Goal: Navigation & Orientation: Understand site structure

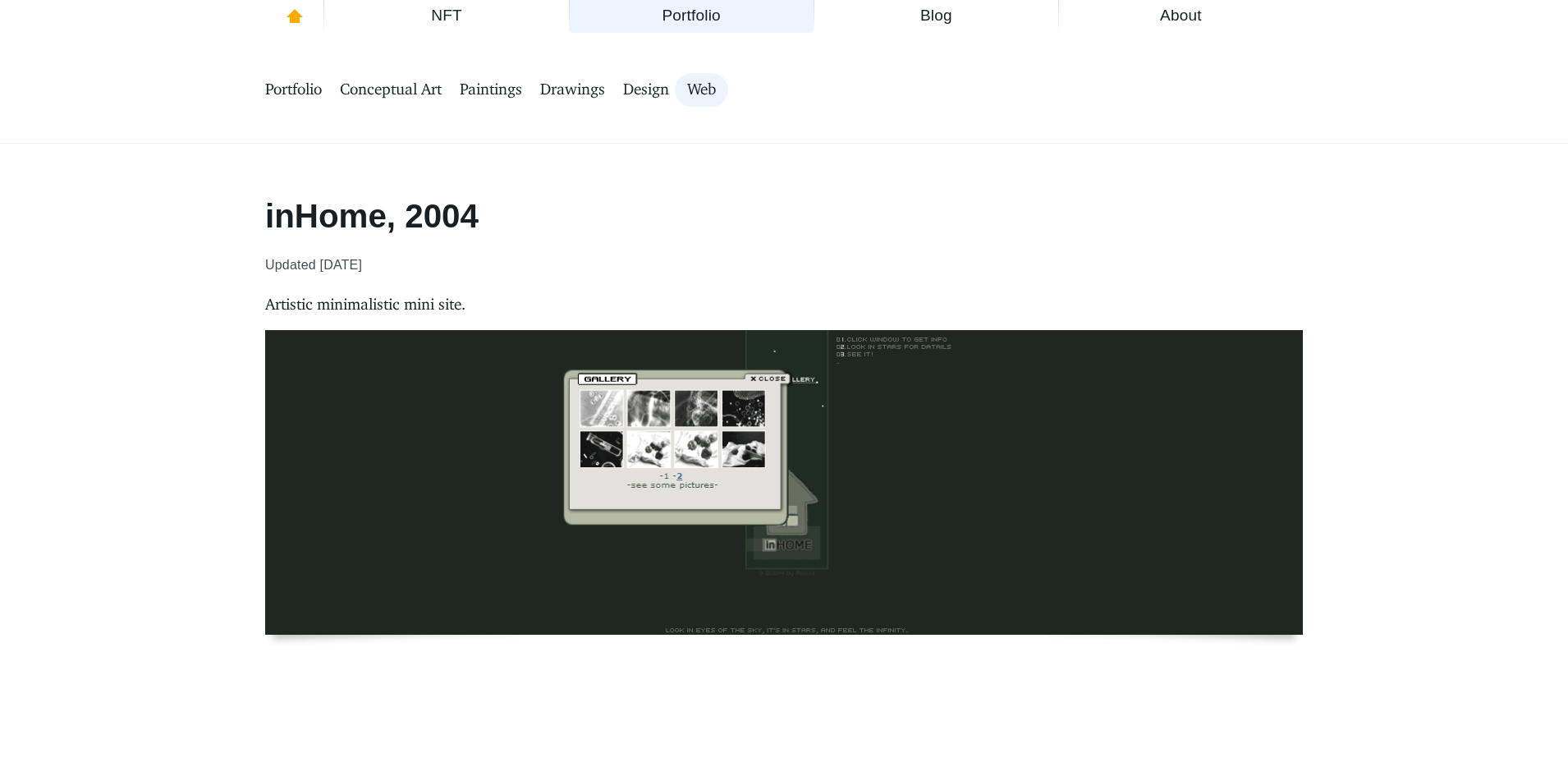
click at [476, 87] on span "Paintings" at bounding box center [490, 90] width 62 height 21
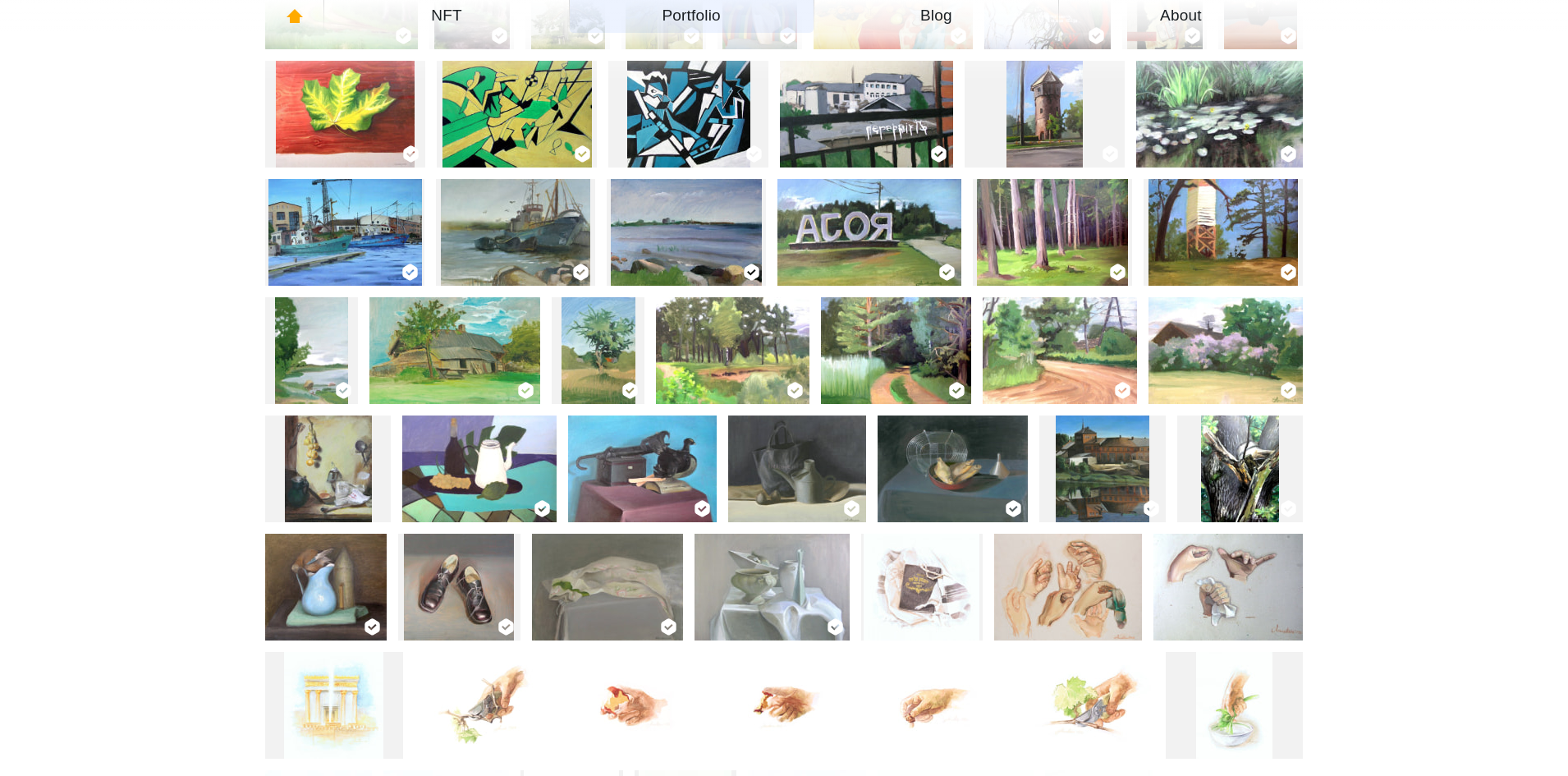
scroll to position [1204, 0]
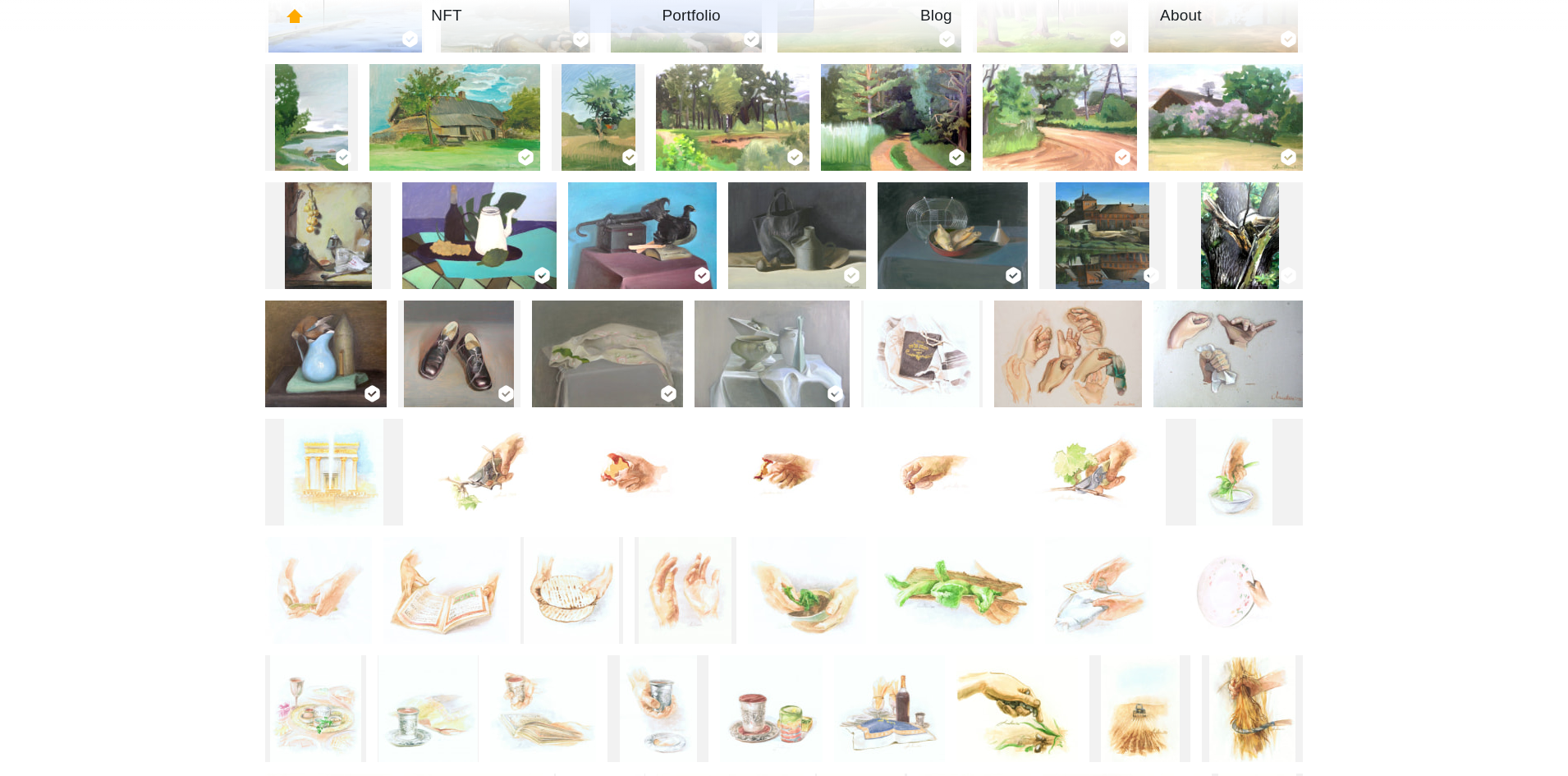
click at [822, 236] on img at bounding box center [797, 236] width 138 height 107
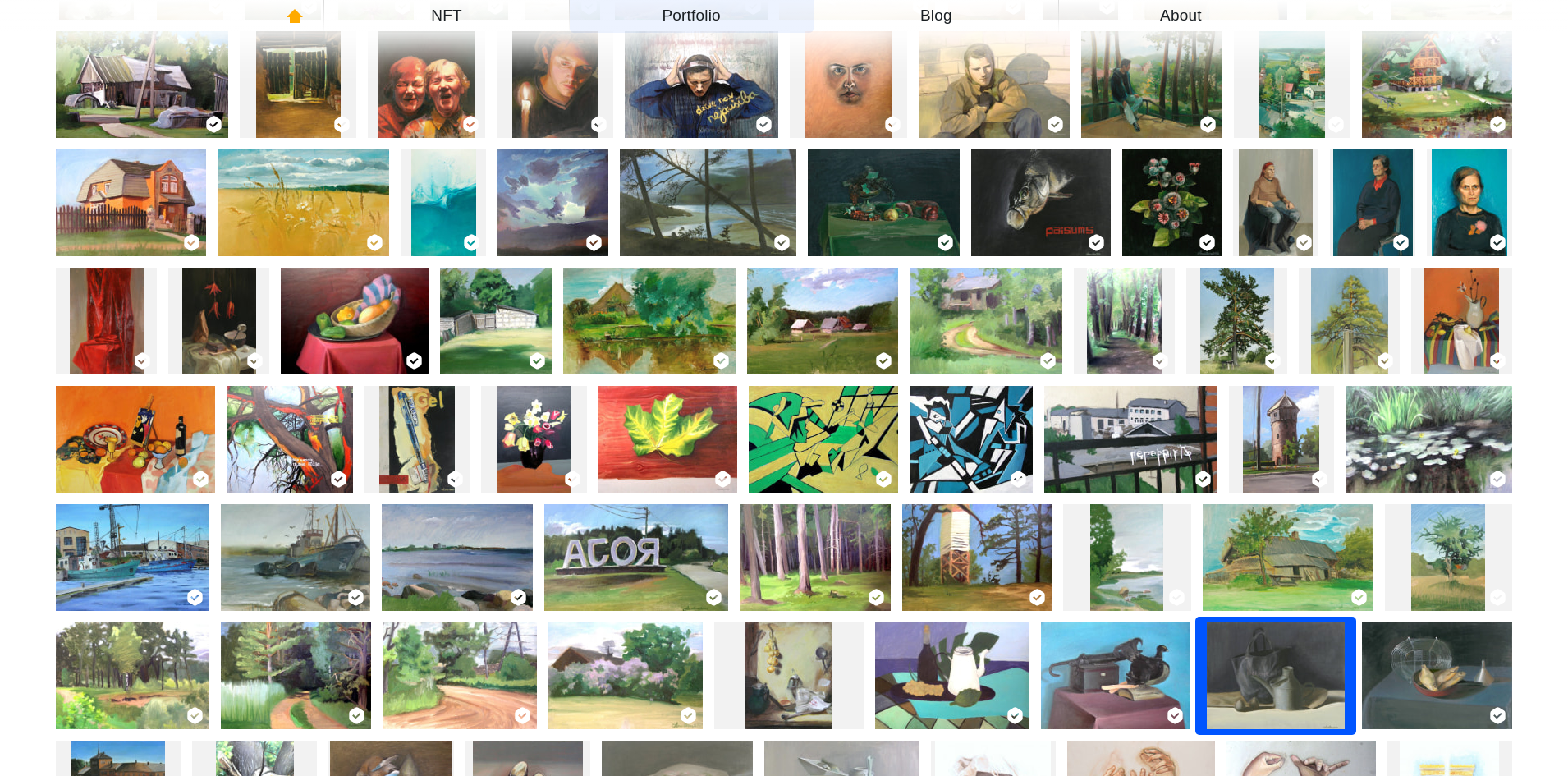
scroll to position [1067, 0]
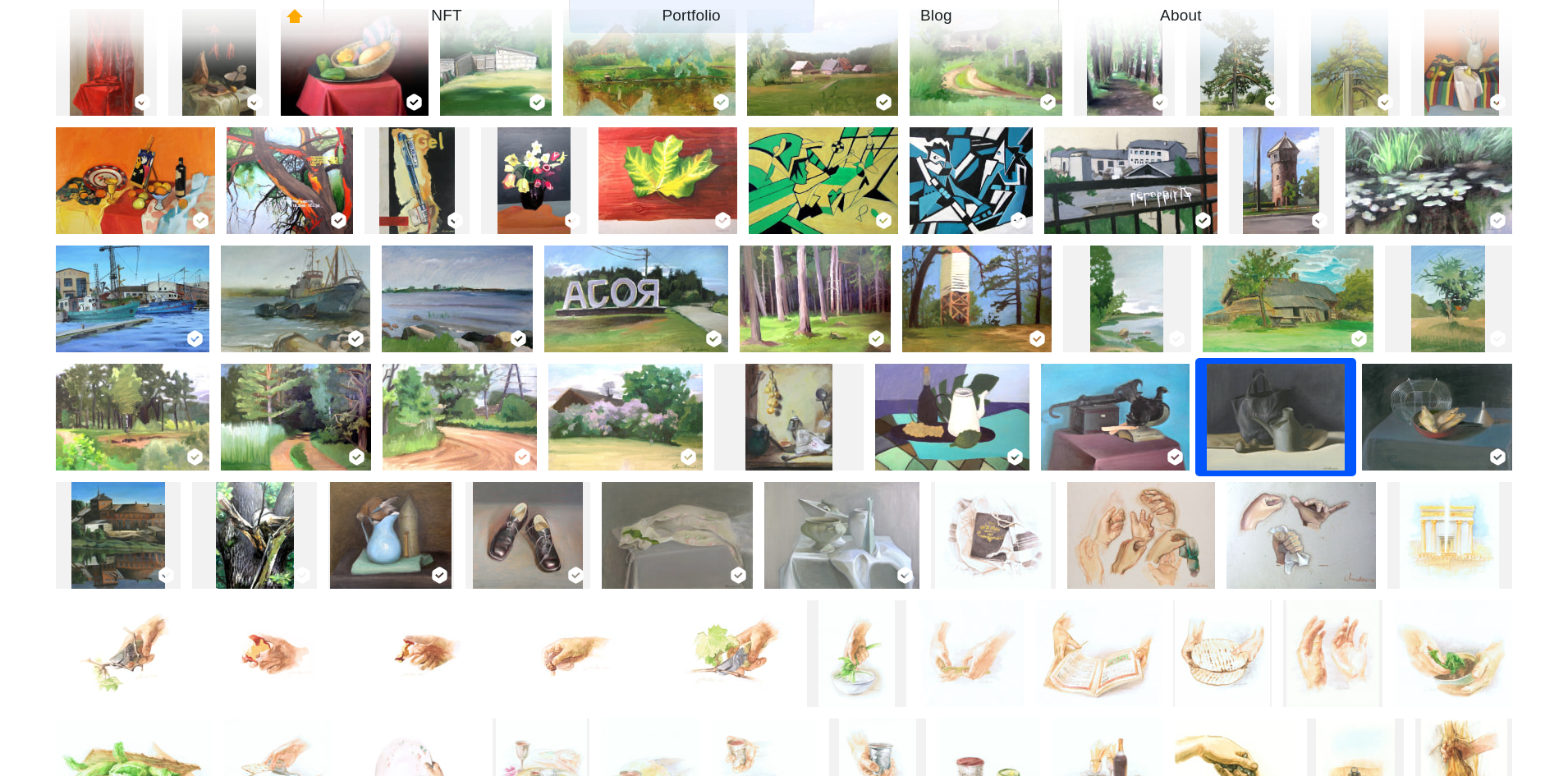
click at [275, 510] on img at bounding box center [255, 535] width 78 height 107
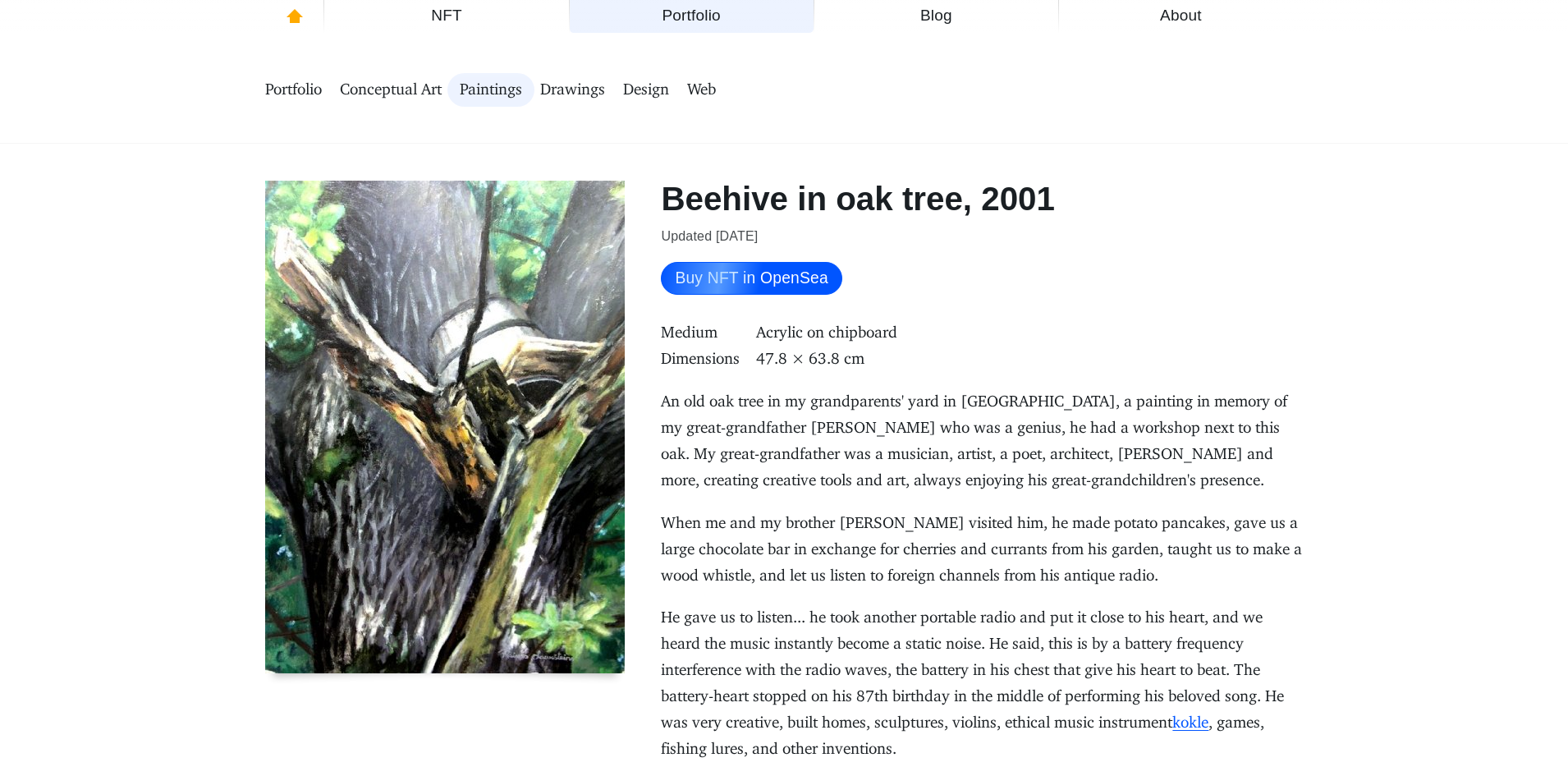
click at [1422, 105] on div "Portfolio Conceptual Art Paintings Drawings Design Web" at bounding box center [784, 89] width 1568 height 107
click at [482, 89] on span "Paintings" at bounding box center [490, 90] width 62 height 21
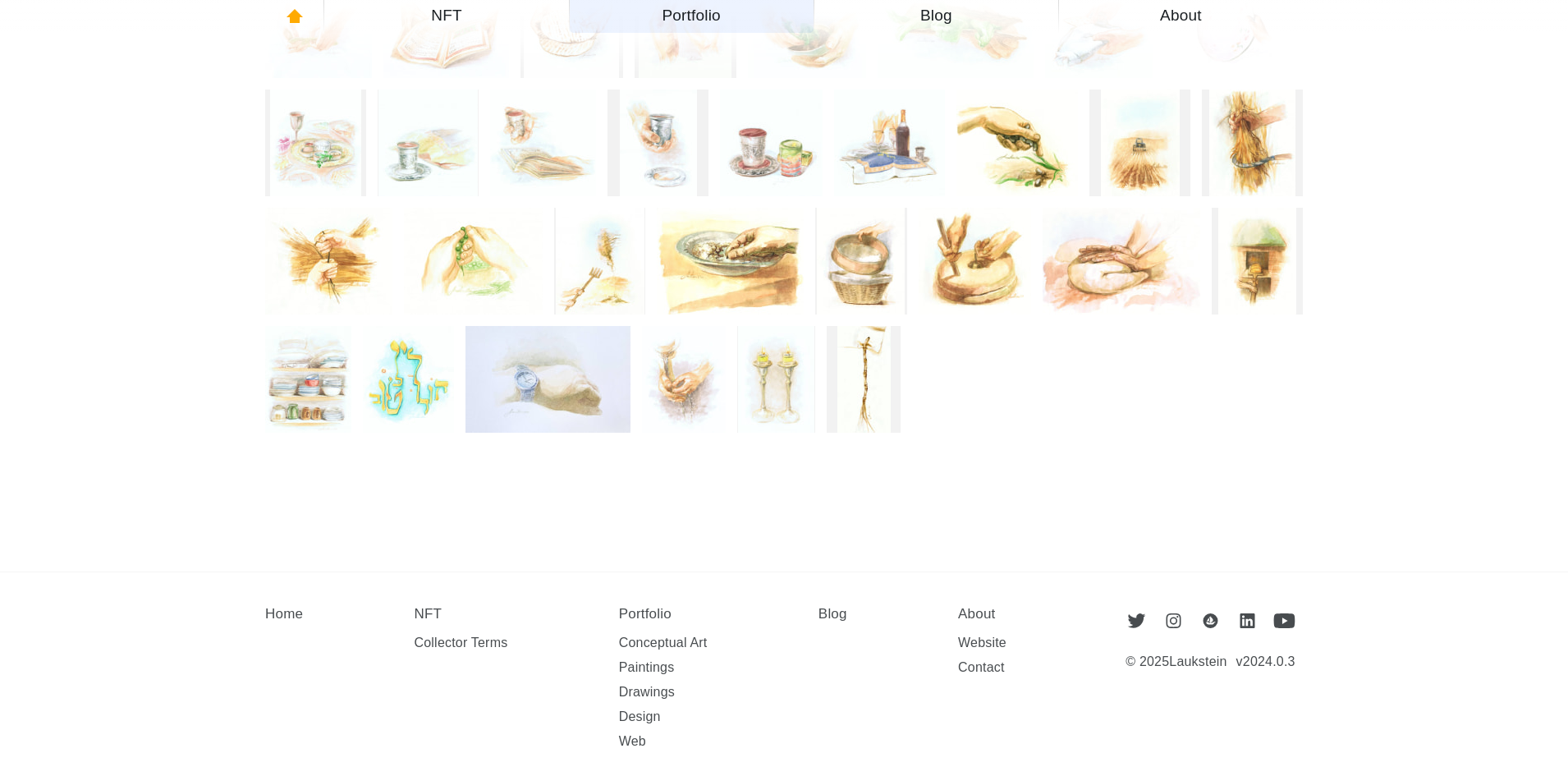
scroll to position [1778, 0]
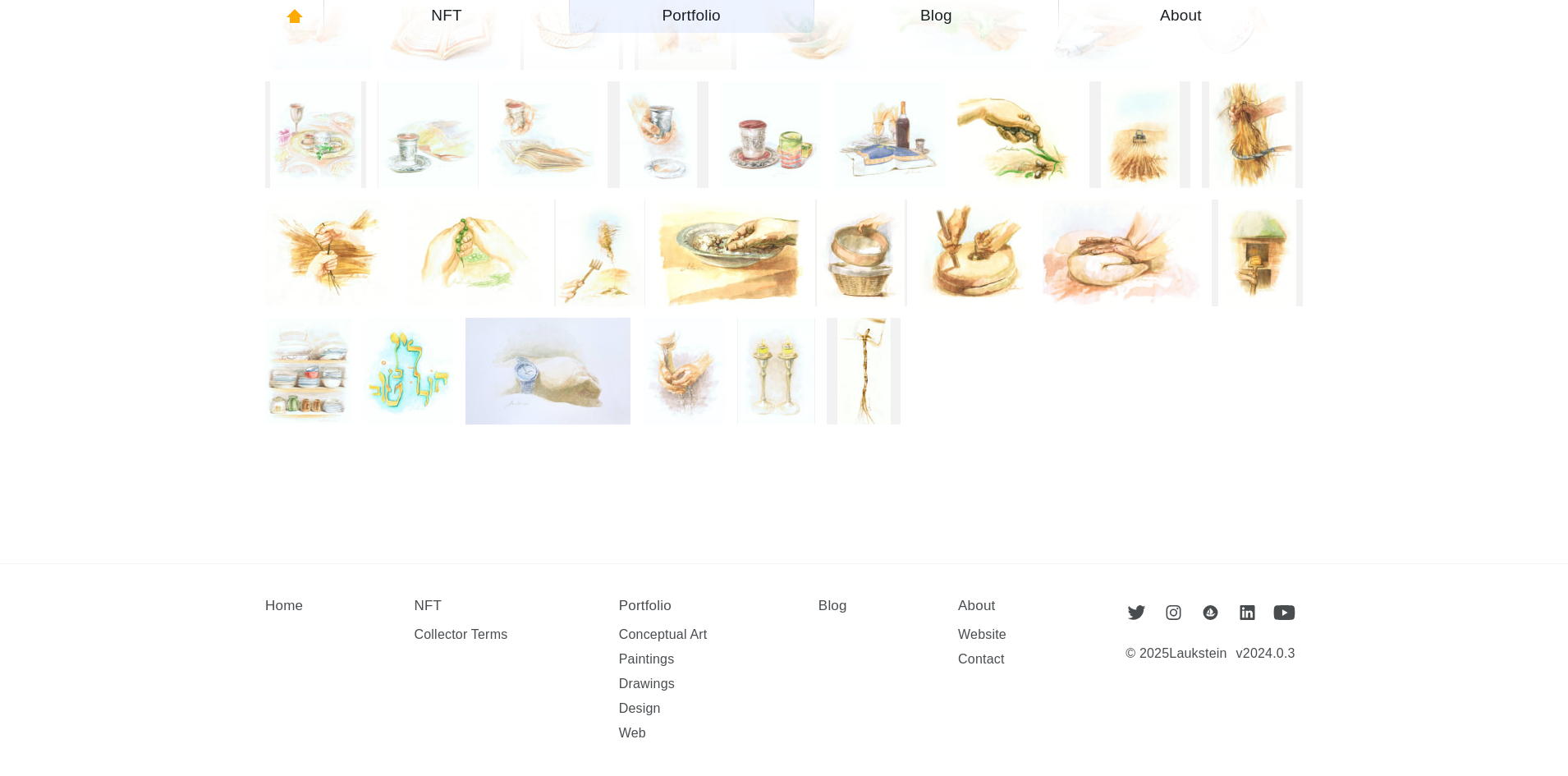
click at [534, 362] on img at bounding box center [548, 371] width 165 height 107
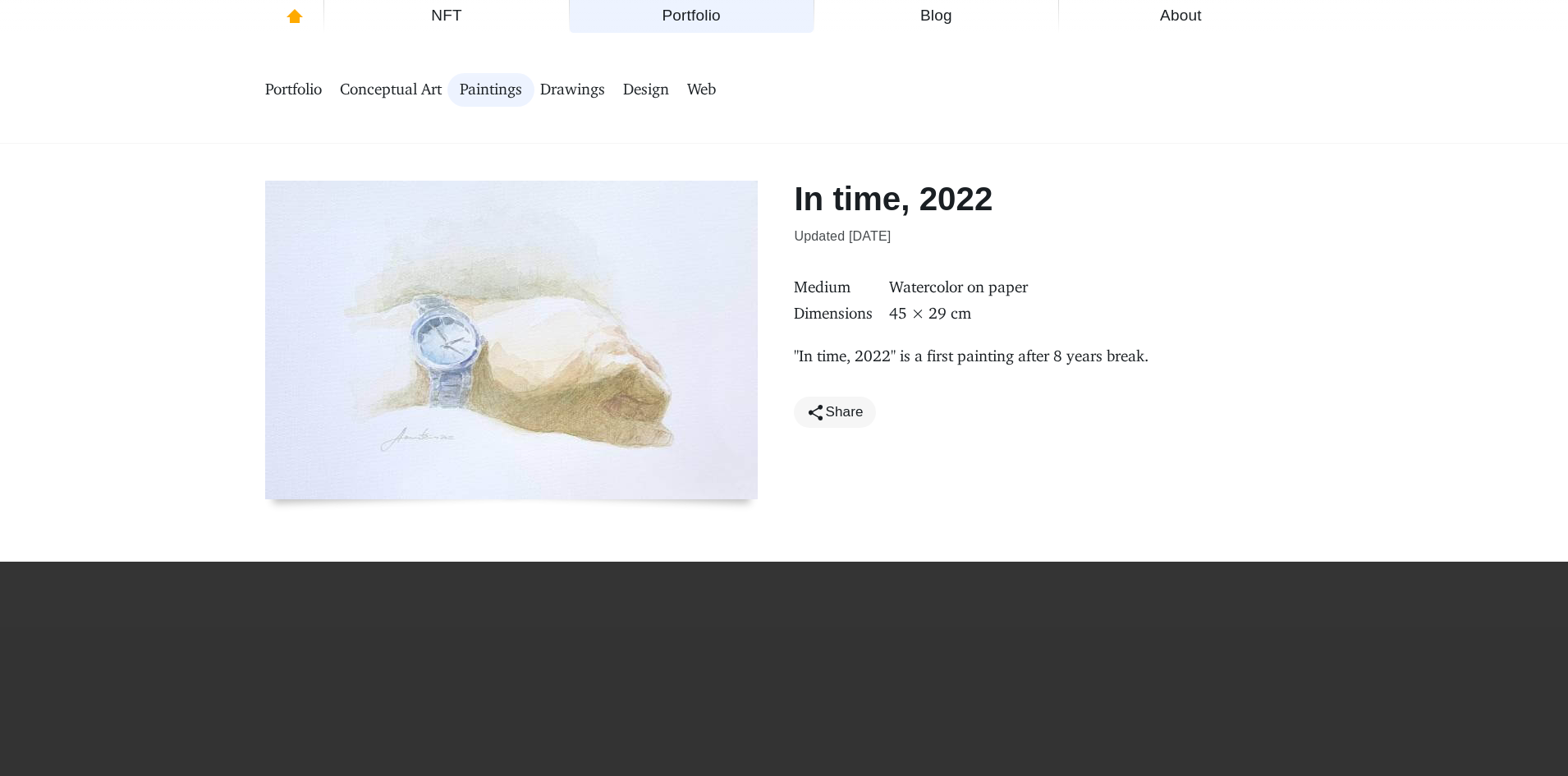
click at [300, 96] on span "Portfolio" at bounding box center [294, 90] width 57 height 21
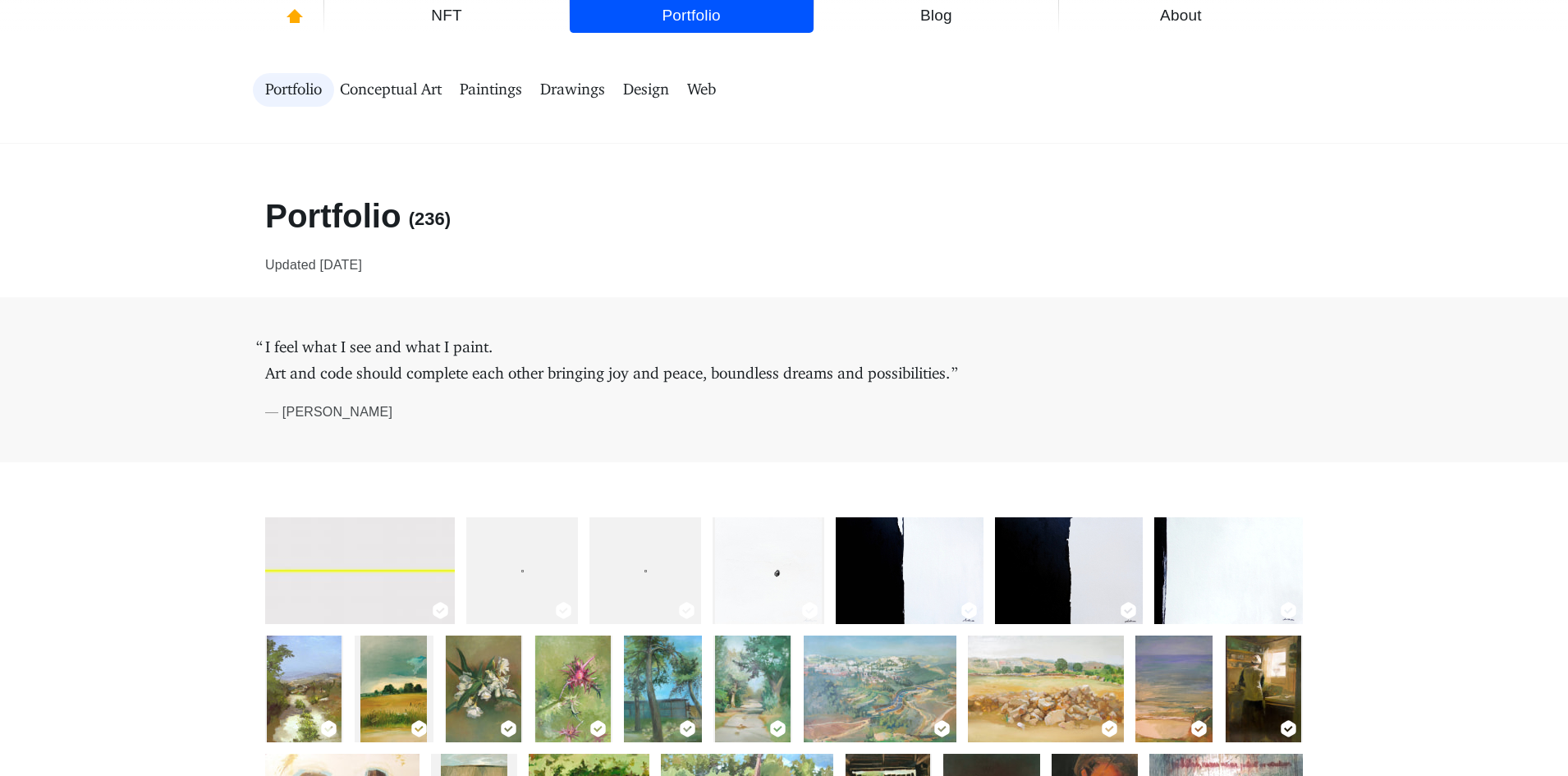
click at [509, 91] on span "Paintings" at bounding box center [490, 90] width 62 height 21
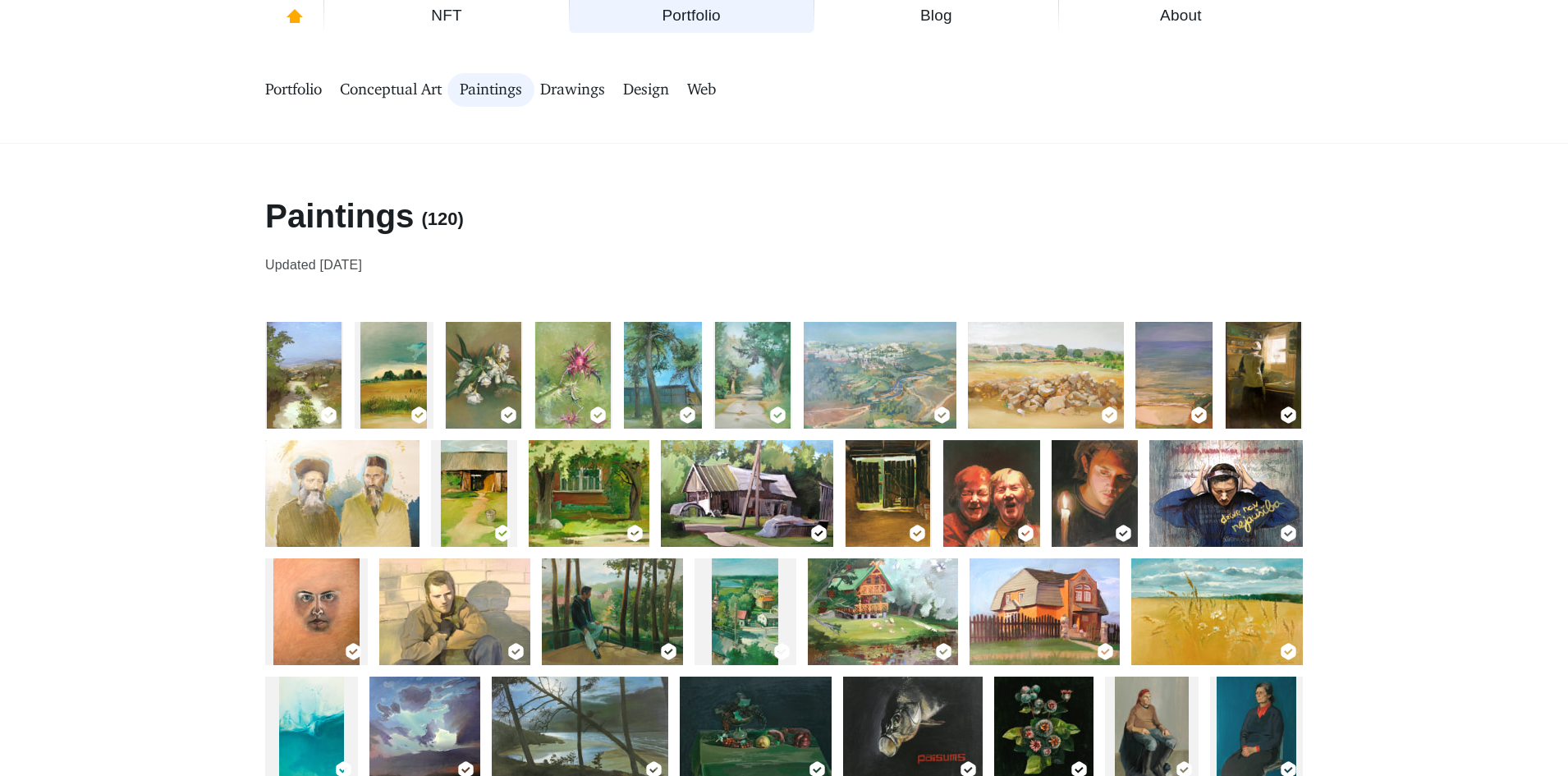
drag, startPoint x: 813, startPoint y: 238, endPoint x: 700, endPoint y: 236, distance: 113.0
click at [566, 96] on span "Drawings" at bounding box center [573, 90] width 65 height 21
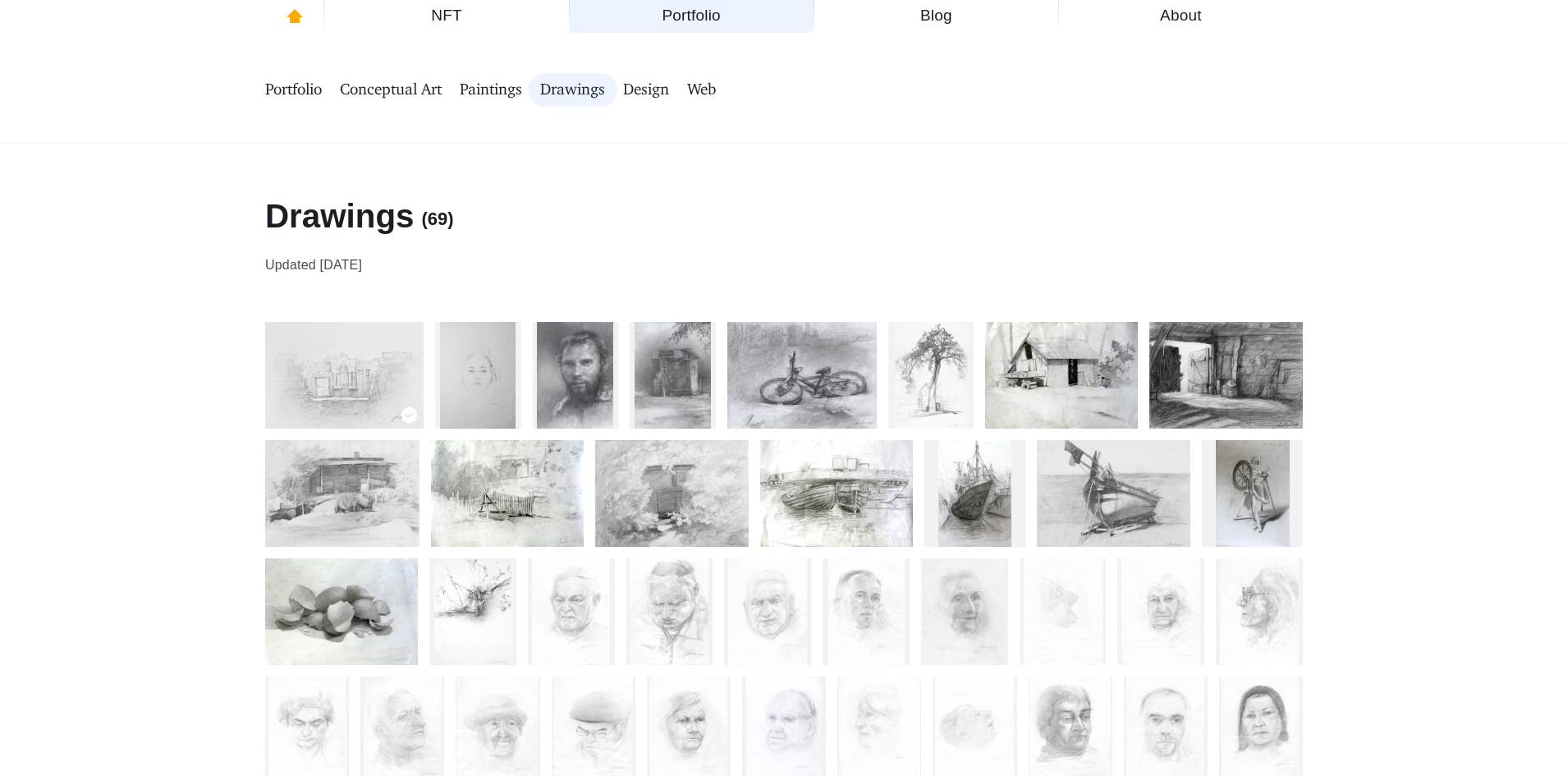
click at [419, 90] on span "Conceptual Art" at bounding box center [390, 90] width 102 height 21
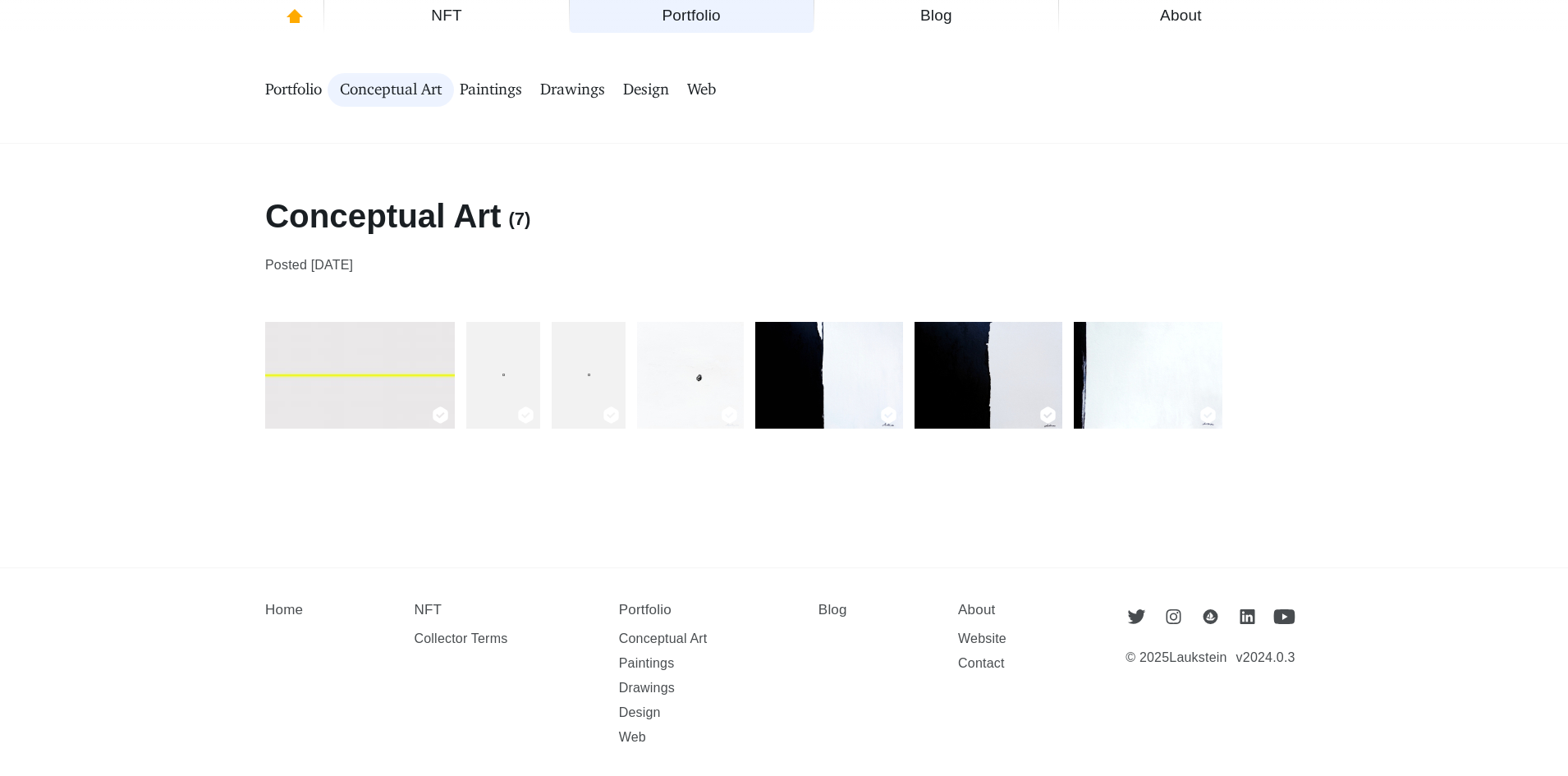
click at [1130, 375] on img at bounding box center [1148, 376] width 149 height 107
click at [886, 361] on img at bounding box center [829, 376] width 148 height 107
click at [385, 365] on img at bounding box center [360, 376] width 190 height 107
click at [682, 378] on img at bounding box center [690, 376] width 107 height 107
click at [605, 92] on span "Drawings" at bounding box center [573, 90] width 65 height 21
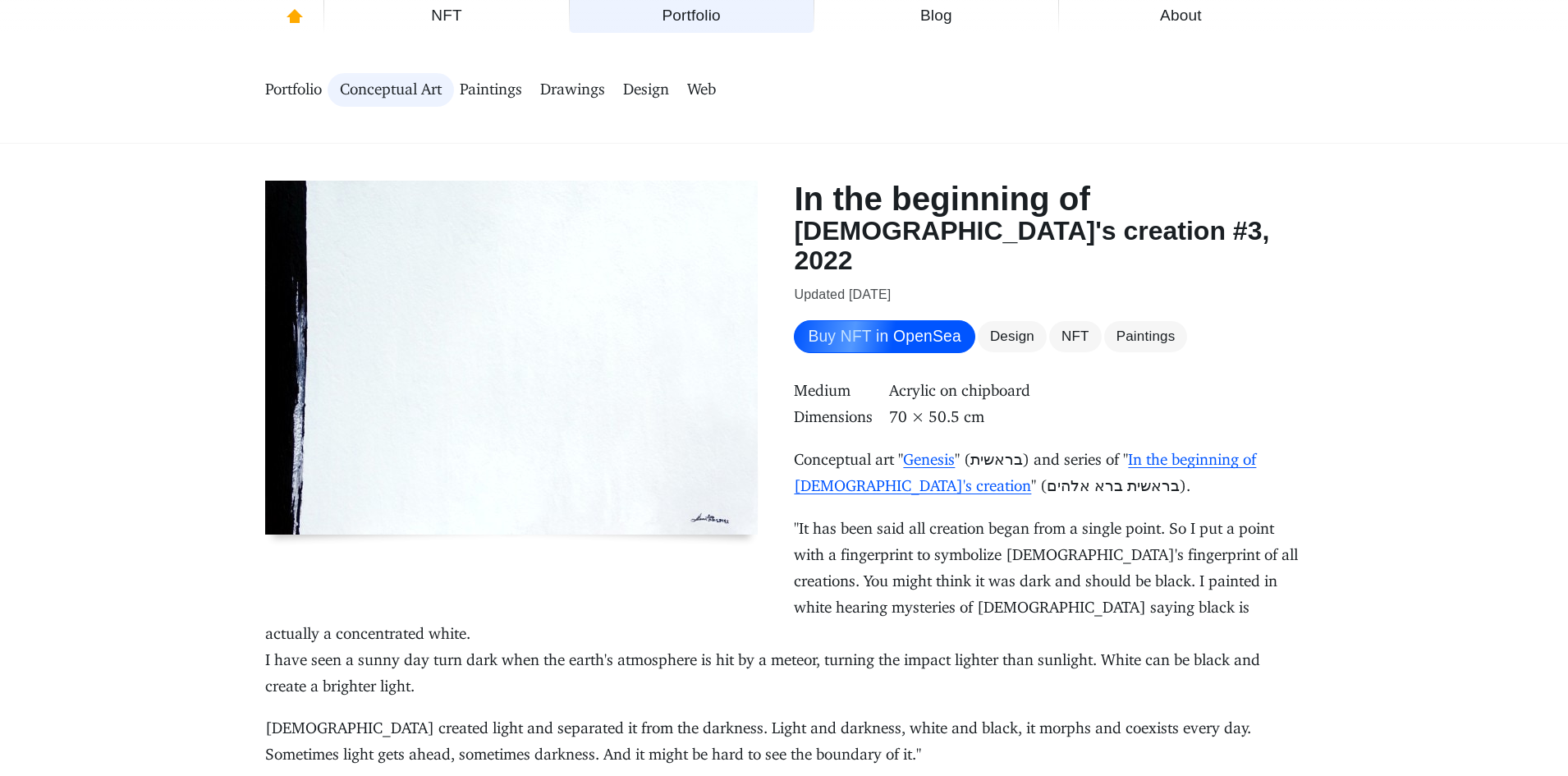
drag, startPoint x: 930, startPoint y: 357, endPoint x: 921, endPoint y: 357, distance: 9.0
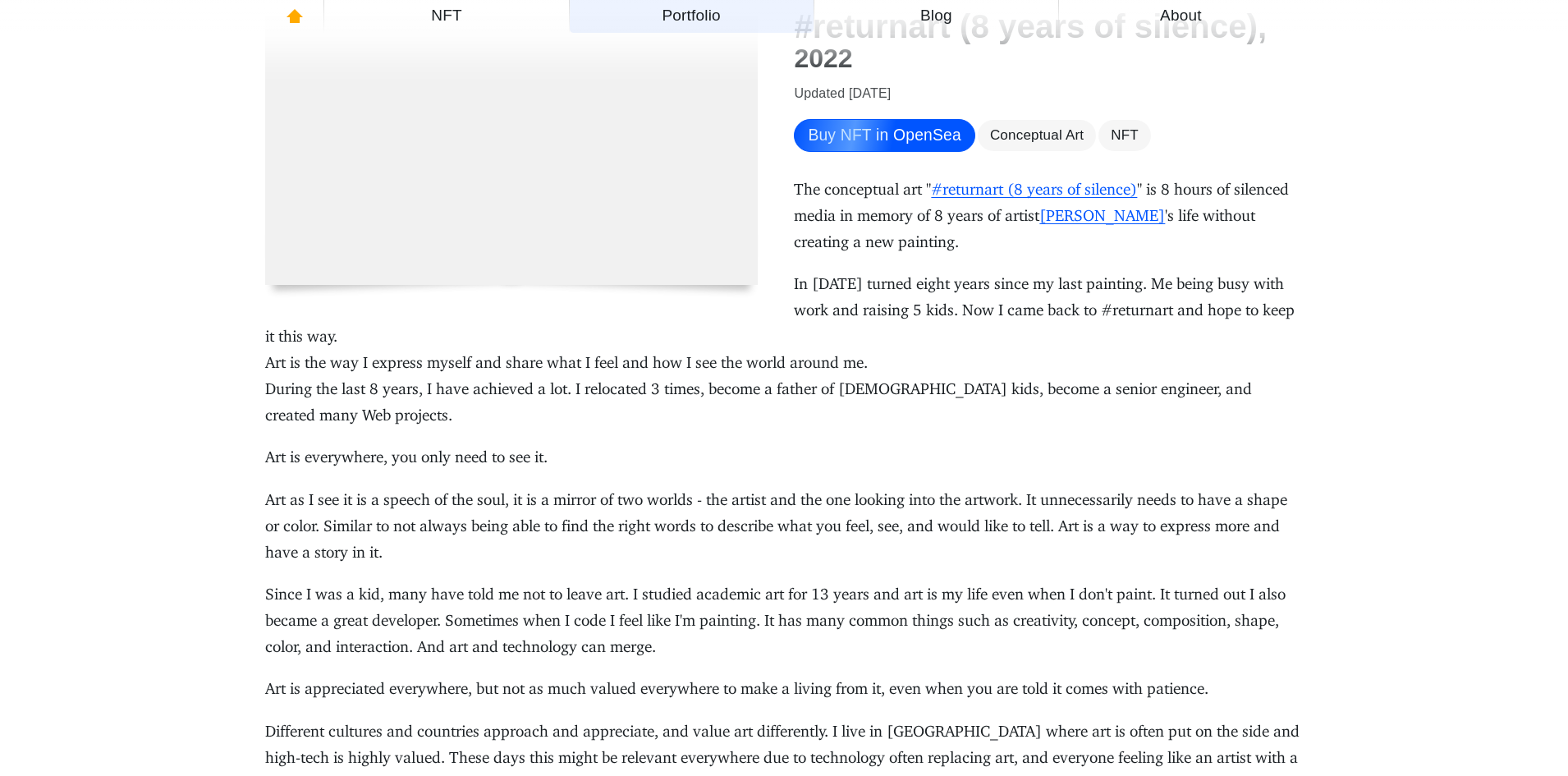
scroll to position [410, 0]
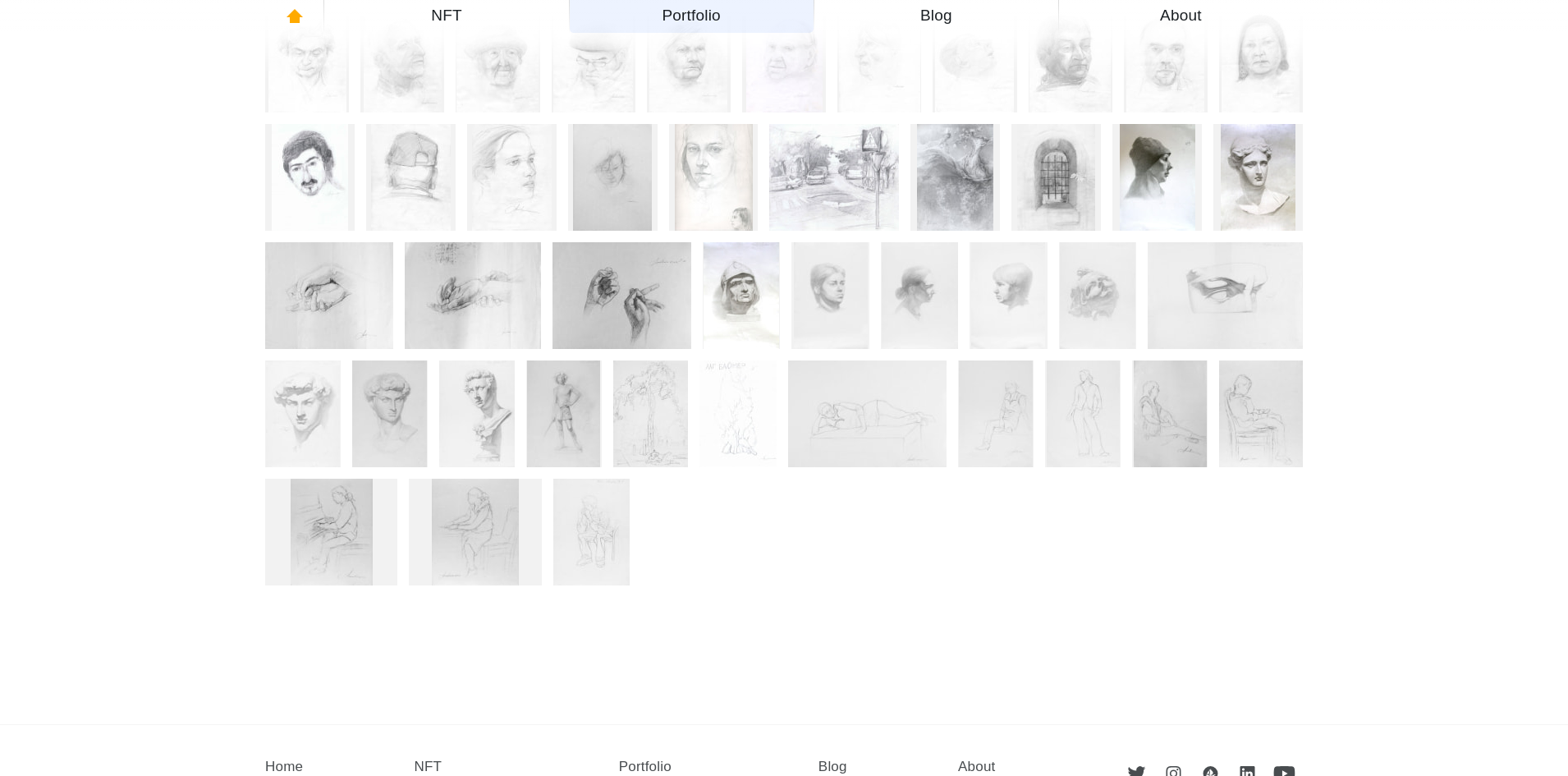
scroll to position [641, 0]
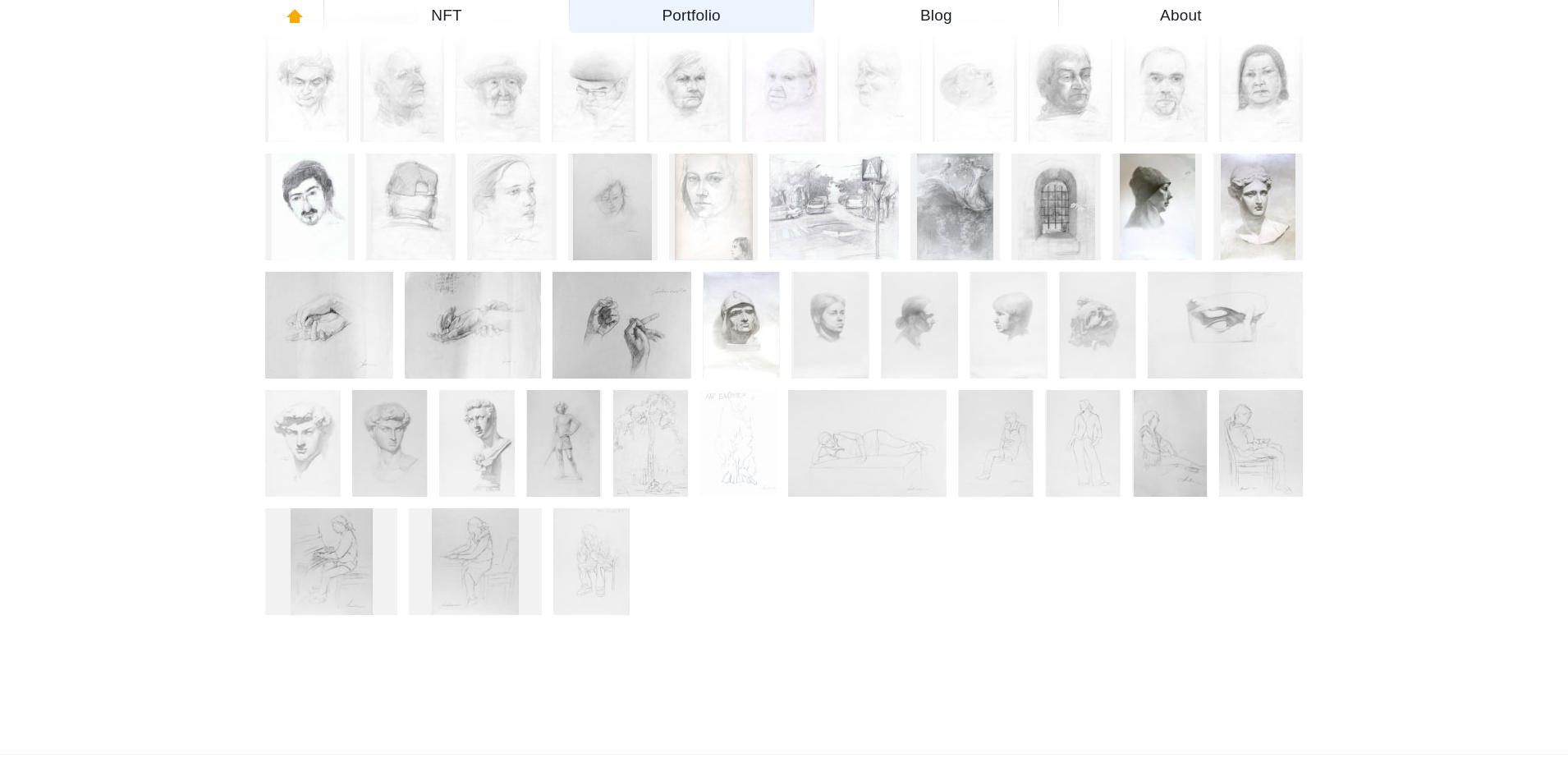
click at [1166, 447] on img at bounding box center [1170, 443] width 73 height 107
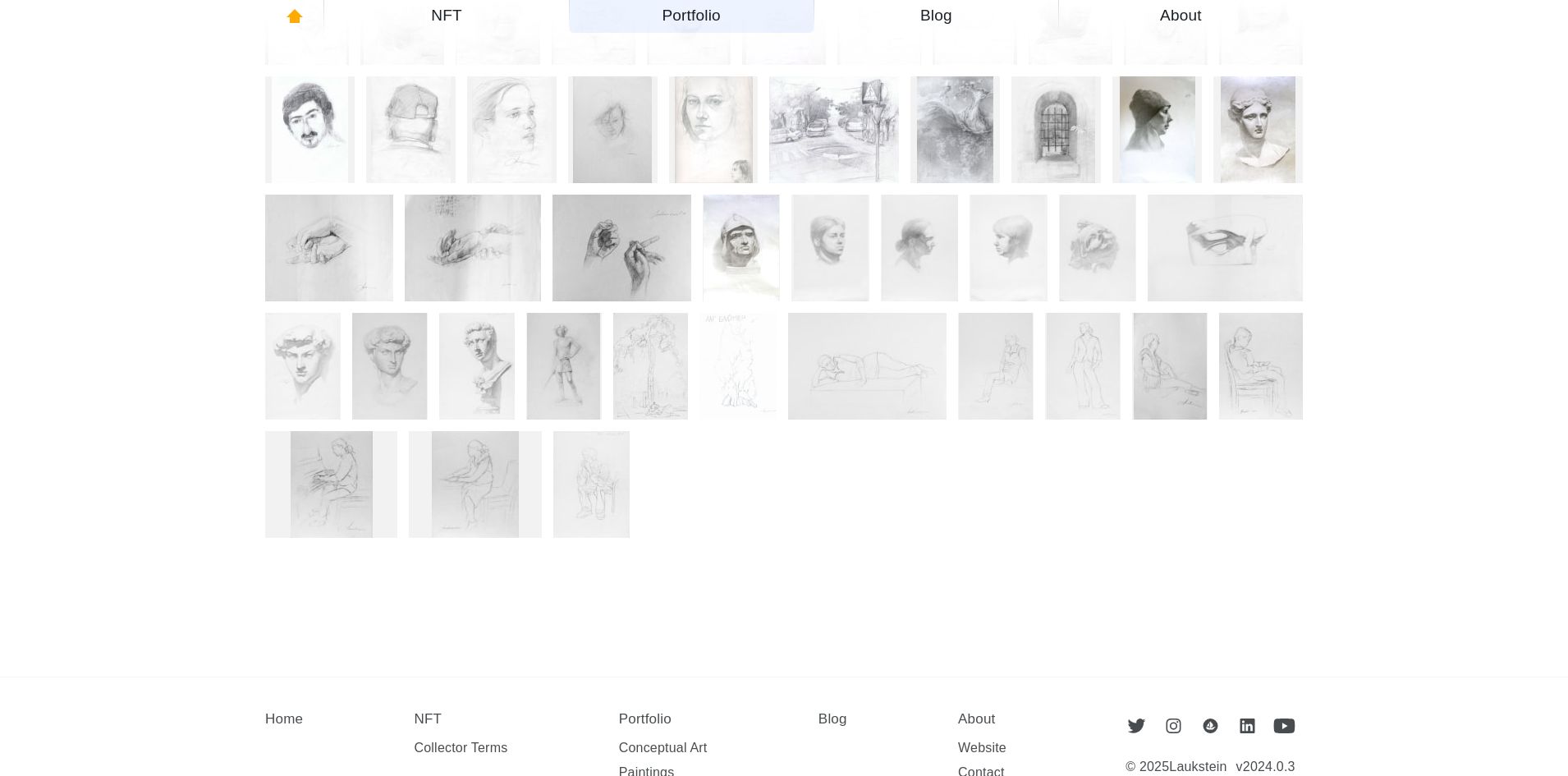
scroll to position [724, 0]
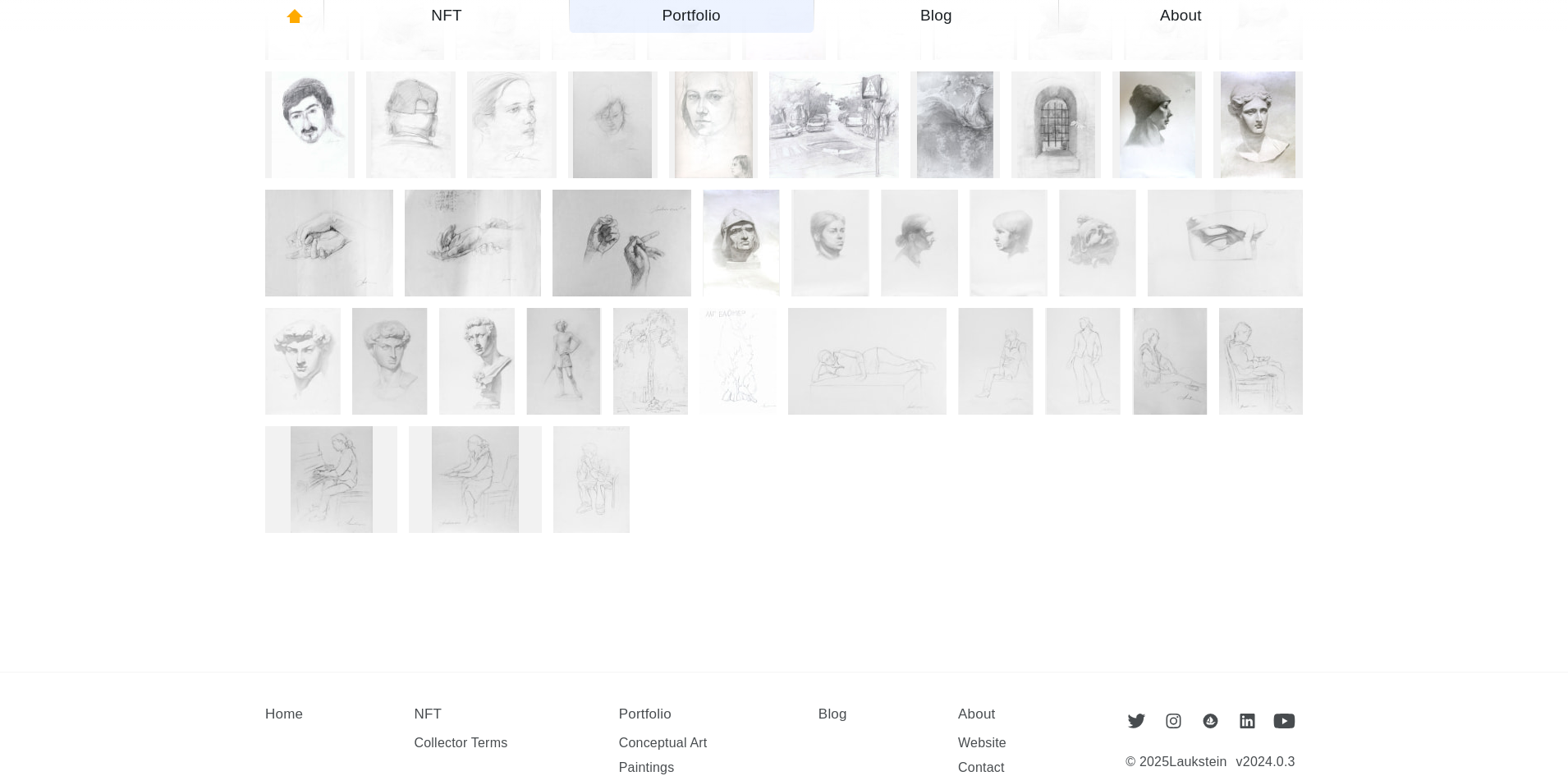
click at [226, 644] on main "Drawings Updated Jan 14, 2016 The ruins of the ancient synagogue Baram, 2023 Ra…" at bounding box center [784, 46] width 1149 height 1251
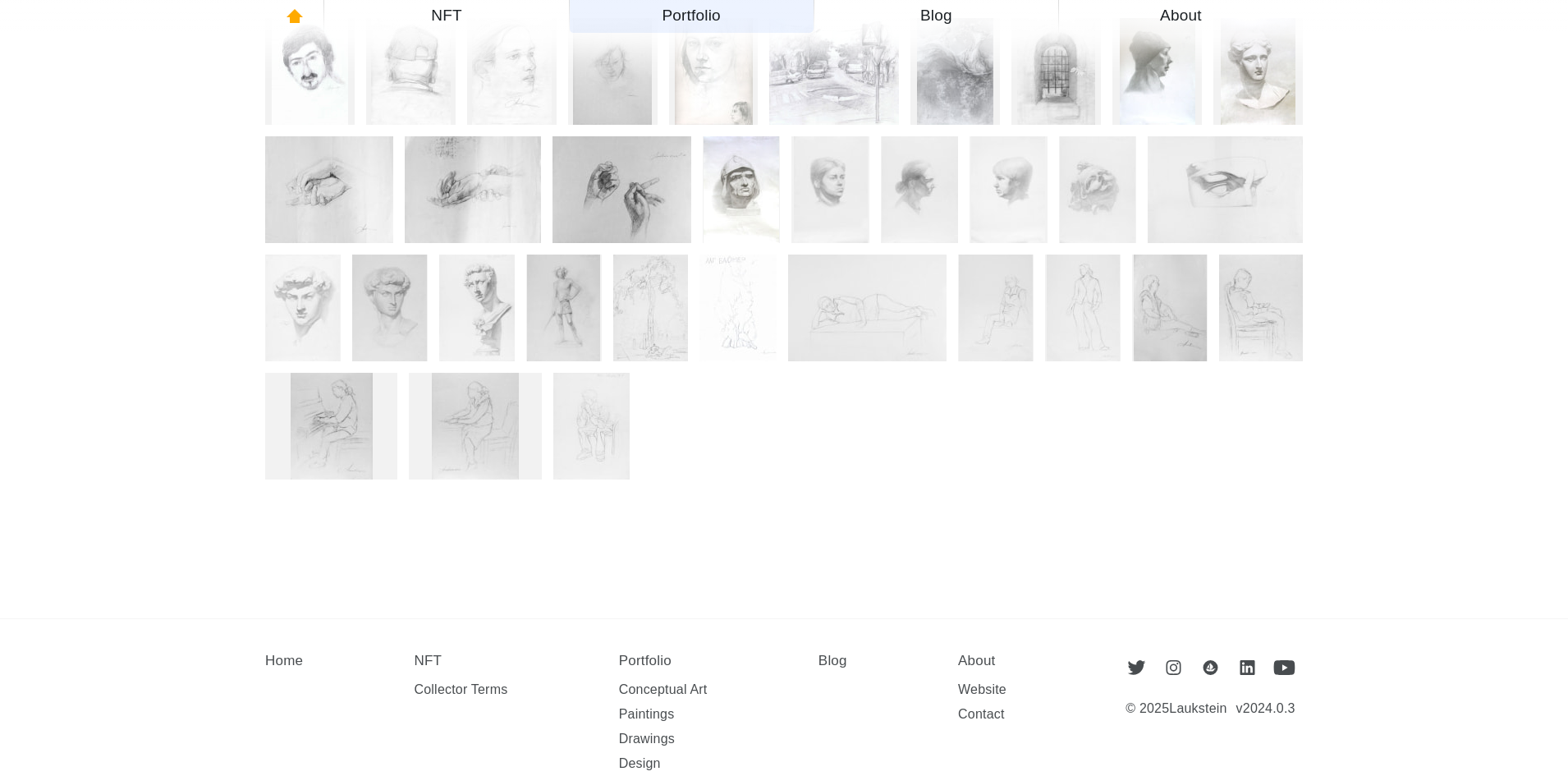
scroll to position [833, 0]
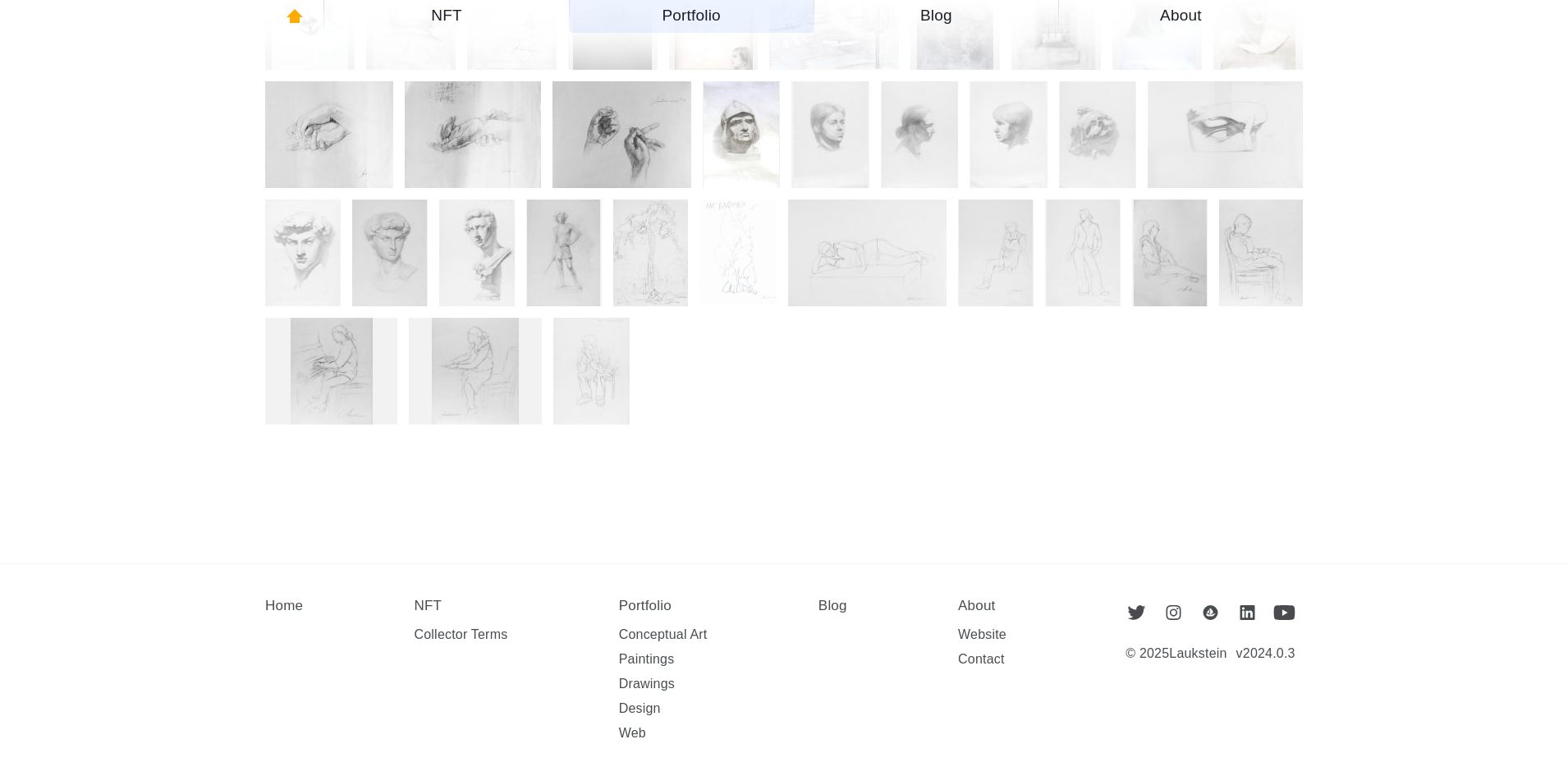
click at [215, 697] on nav "Home NFT Collector Terms Portfolio Conceptual Art Paintings Drawings Design Web…" at bounding box center [636, 670] width 853 height 212
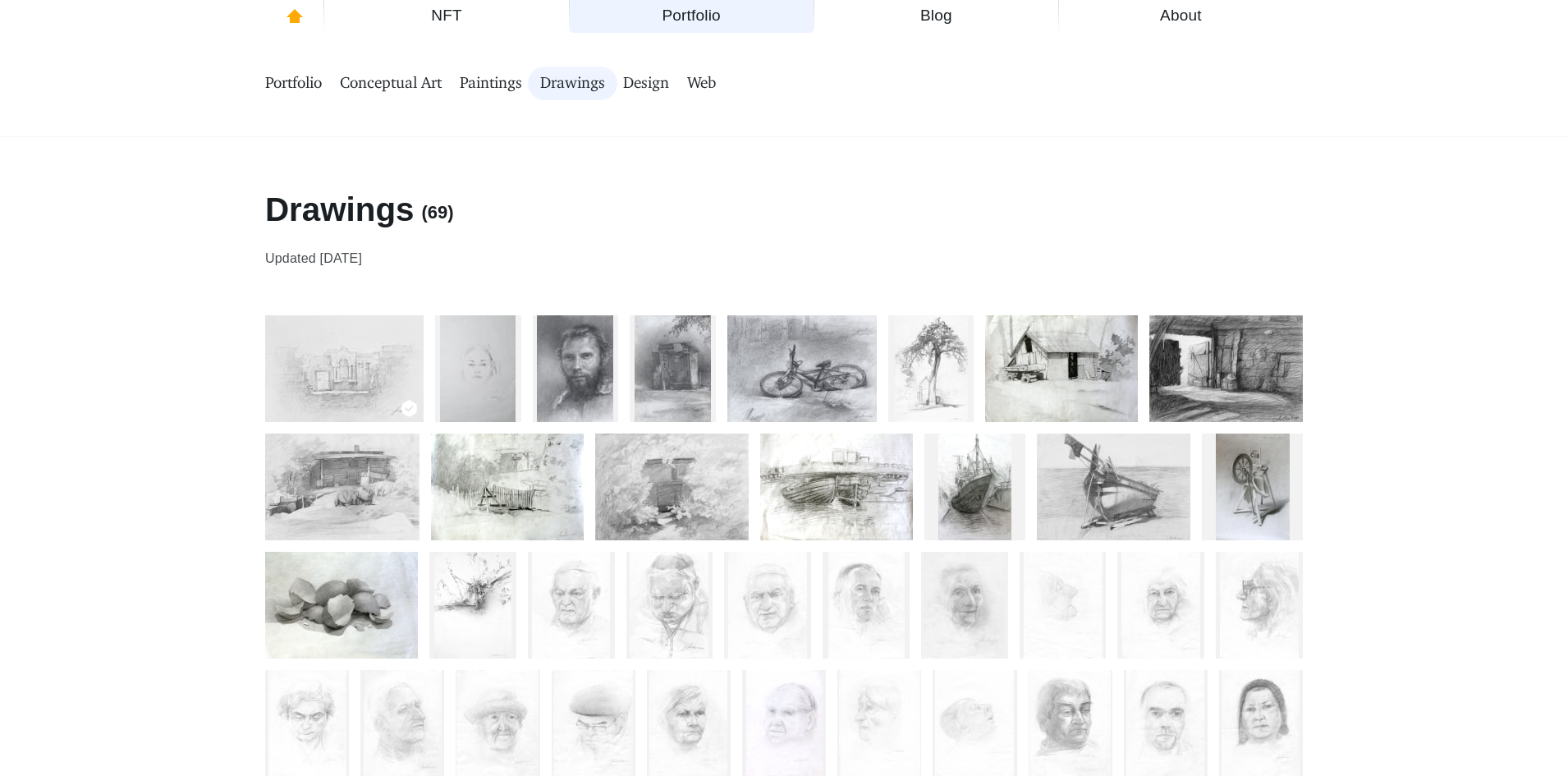
scroll to position [0, 0]
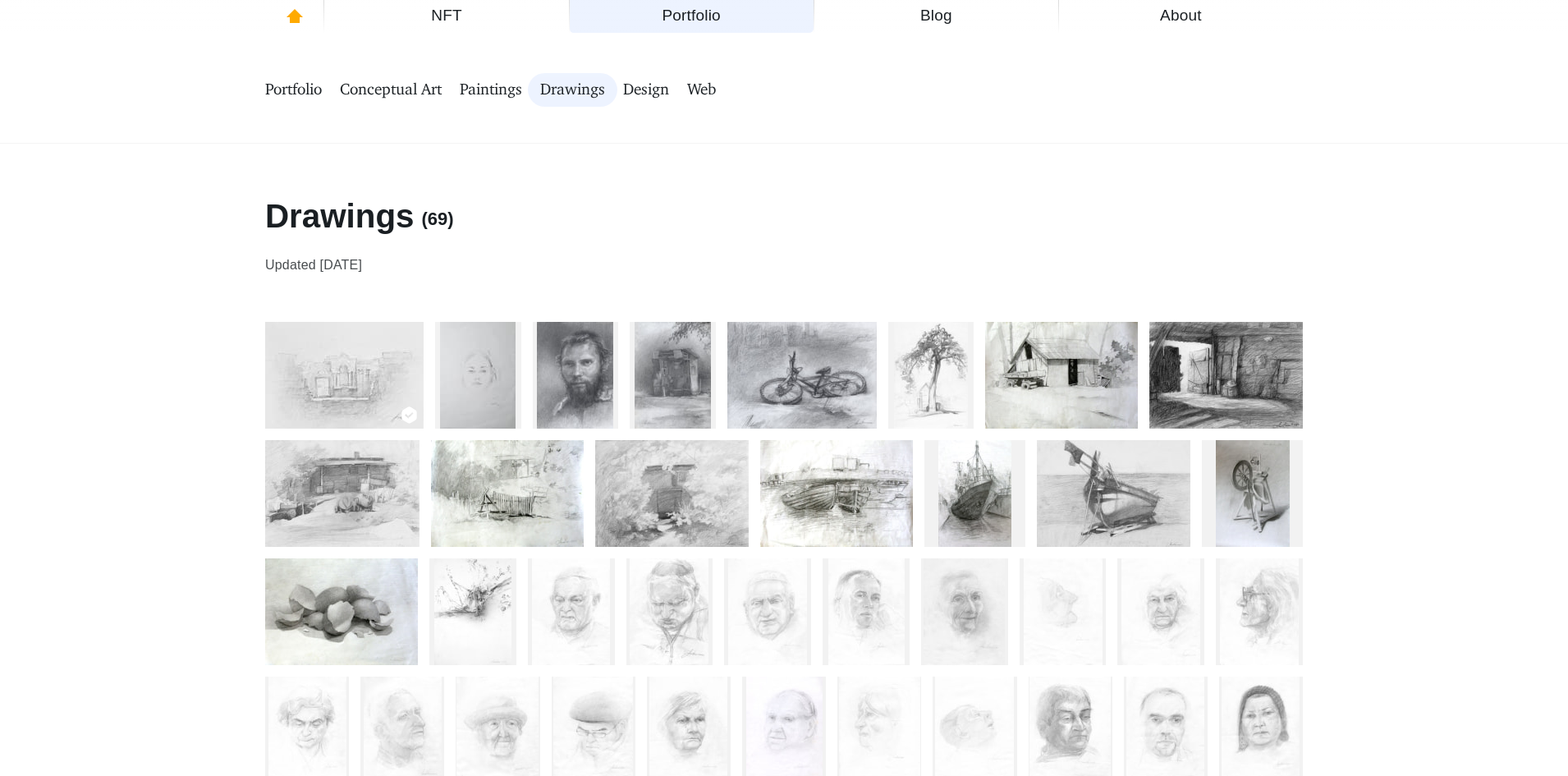
click at [419, 89] on span "Conceptual Art" at bounding box center [390, 90] width 102 height 21
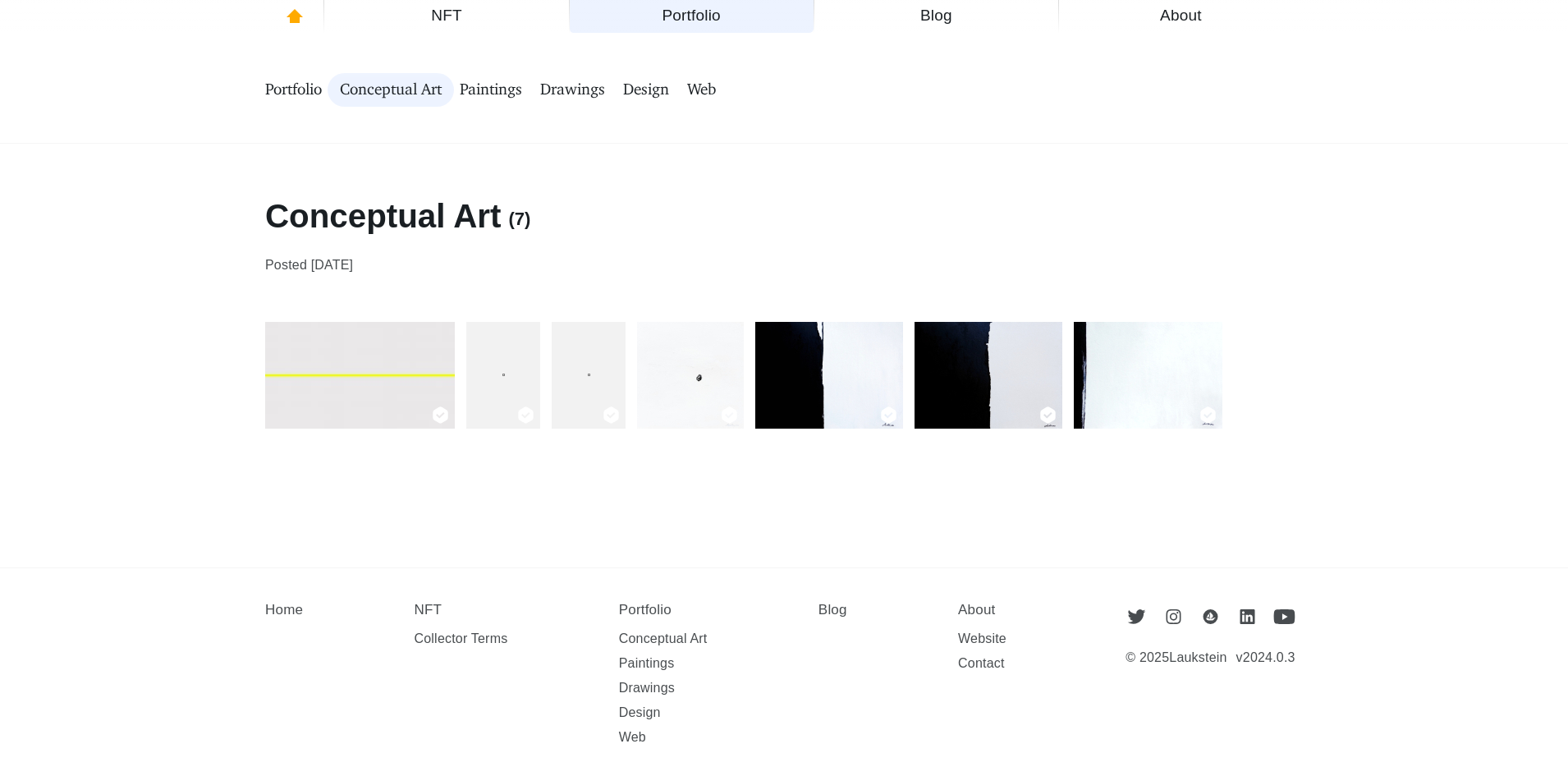
click at [512, 376] on figure "Pixel 24-byte, 2022" at bounding box center [503, 376] width 74 height 107
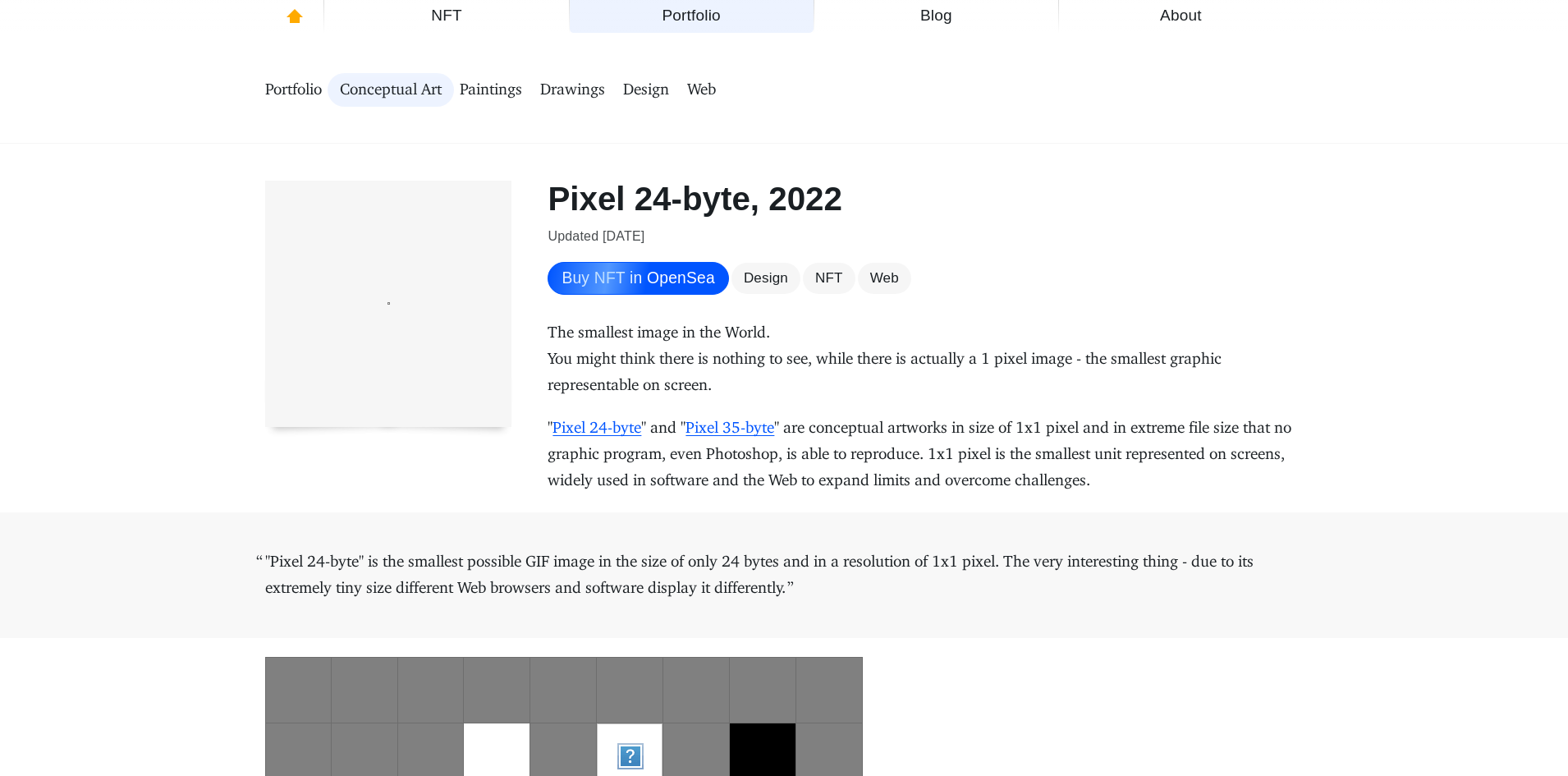
click at [1352, 90] on div "Portfolio Conceptual Art Paintings Drawings Design Web" at bounding box center [784, 89] width 1149 height 107
click at [716, 92] on span "Web" at bounding box center [702, 90] width 29 height 21
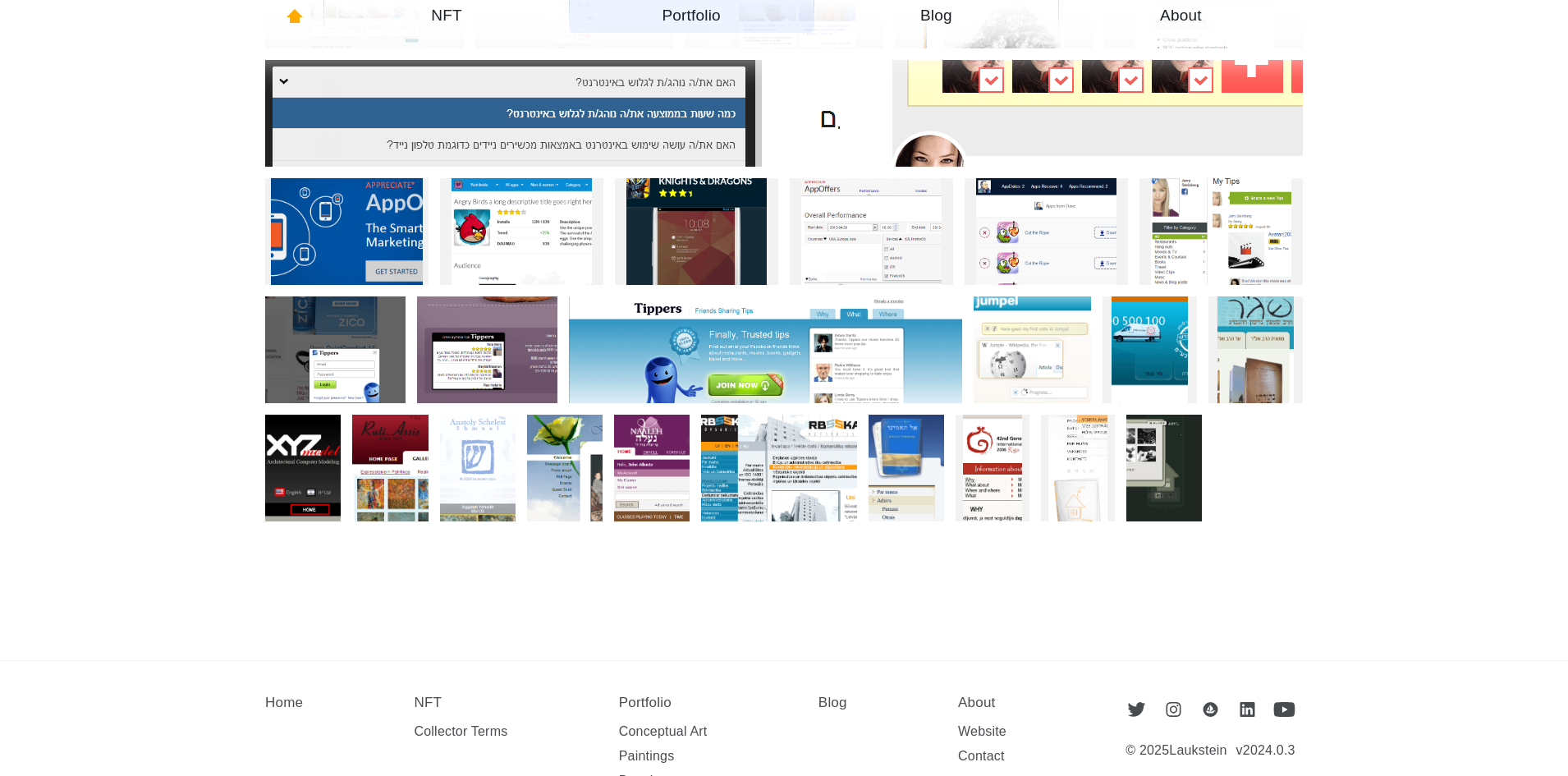
scroll to position [410, 0]
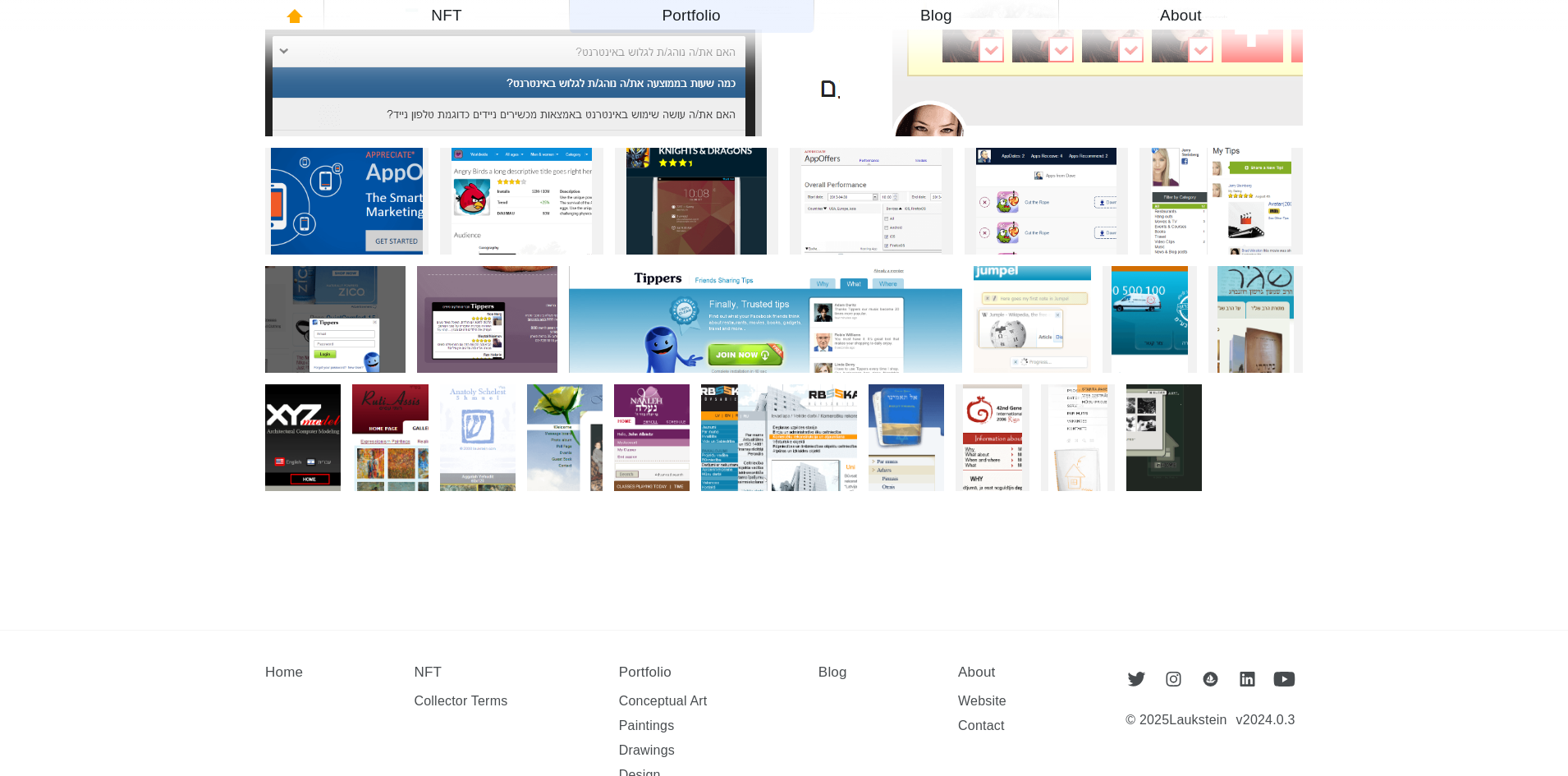
click at [310, 415] on img at bounding box center [303, 438] width 76 height 107
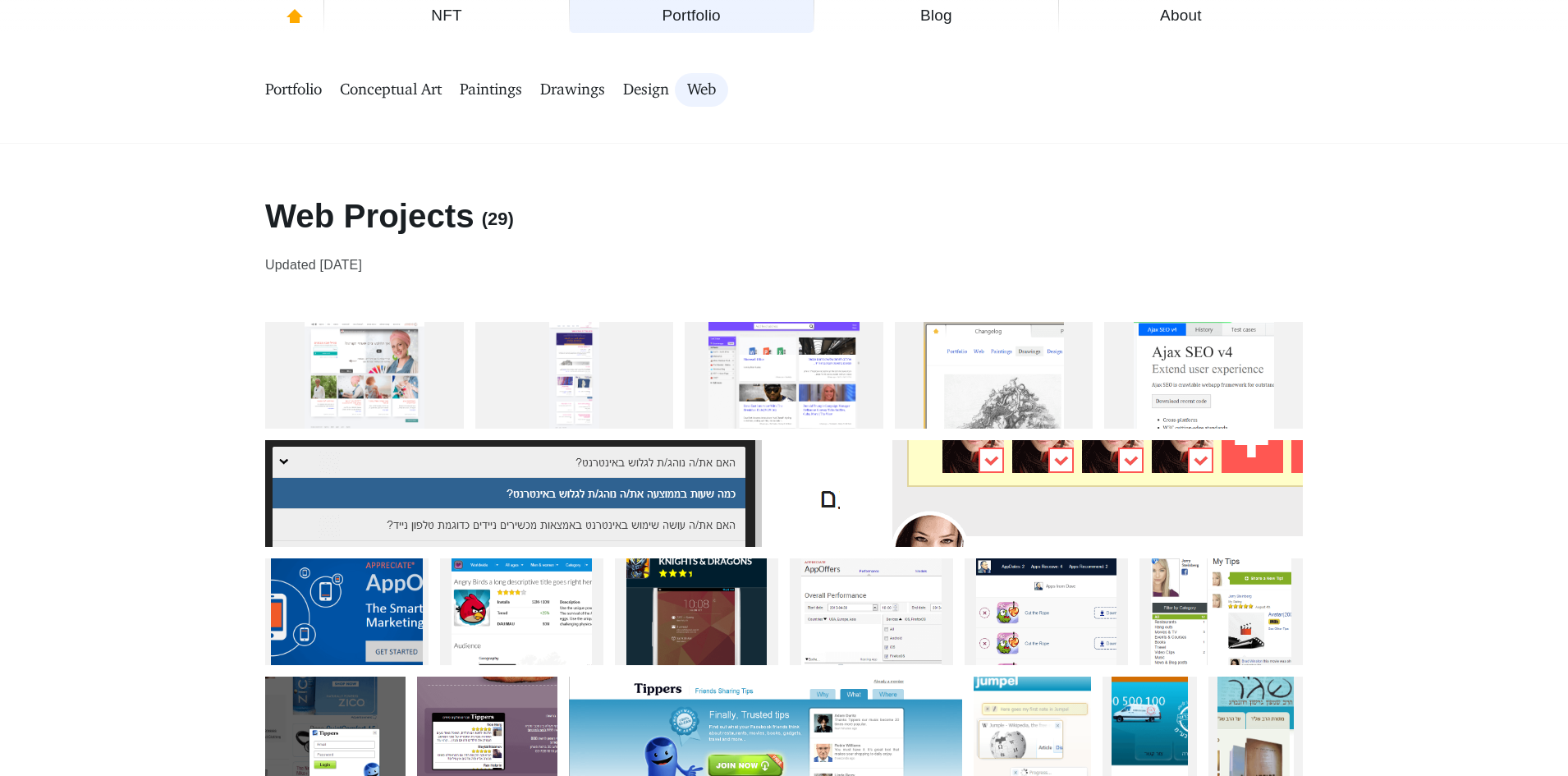
click at [322, 101] on link "Portfolio" at bounding box center [294, 90] width 57 height 33
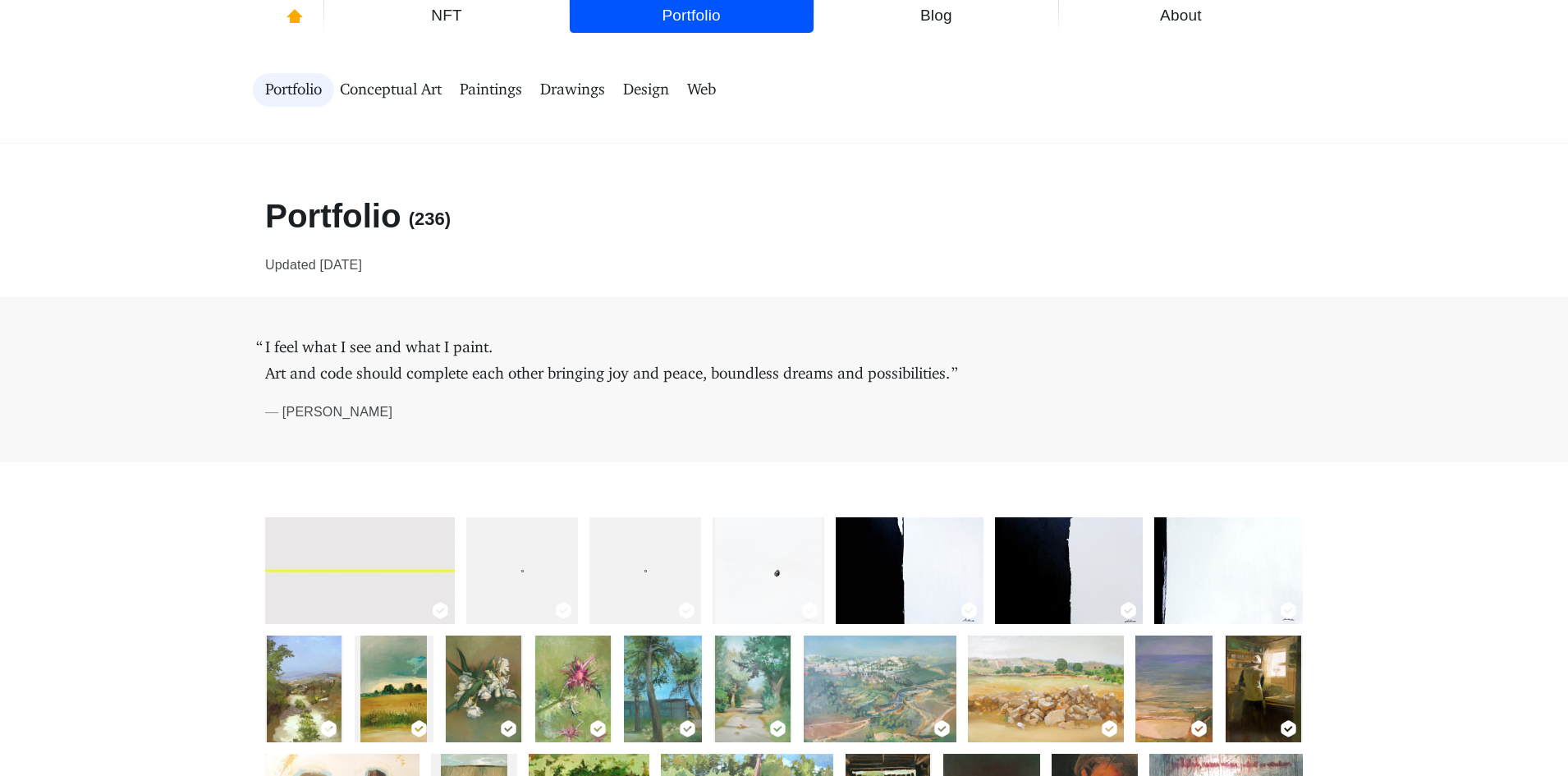
drag, startPoint x: 435, startPoint y: 92, endPoint x: 414, endPoint y: 97, distance: 21.6
click at [414, 97] on span "Conceptual Art" at bounding box center [390, 90] width 102 height 21
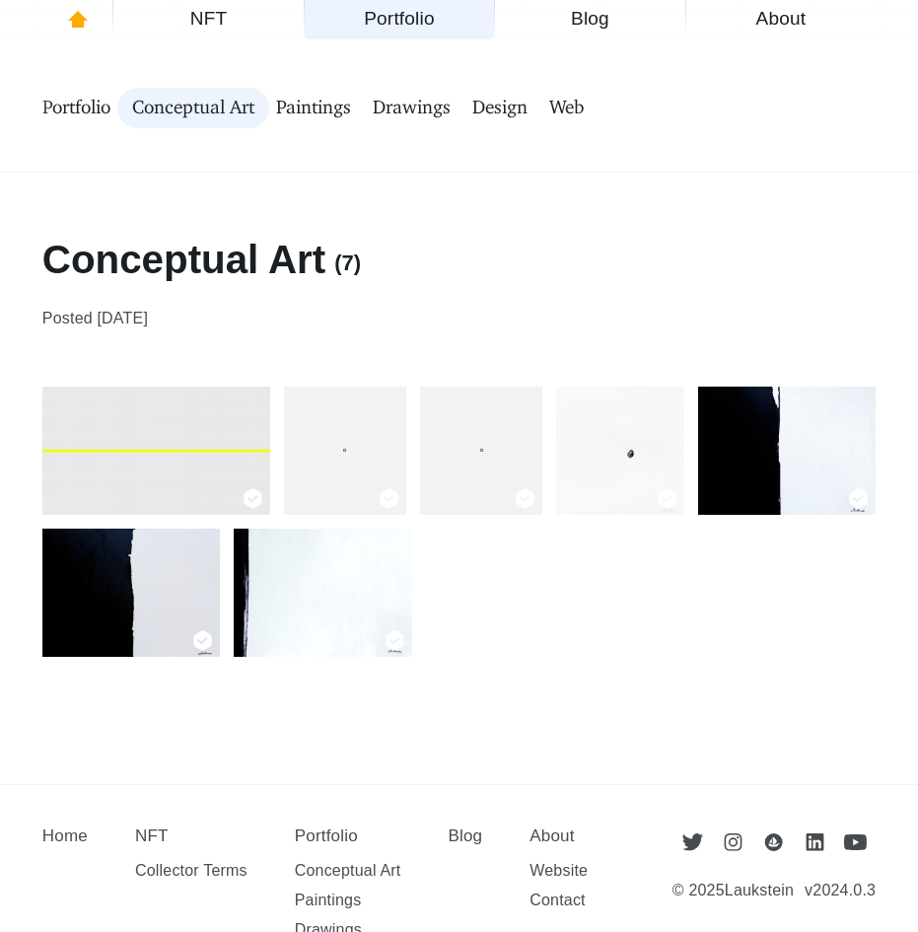
click at [316, 111] on span "Paintings" at bounding box center [313, 108] width 75 height 25
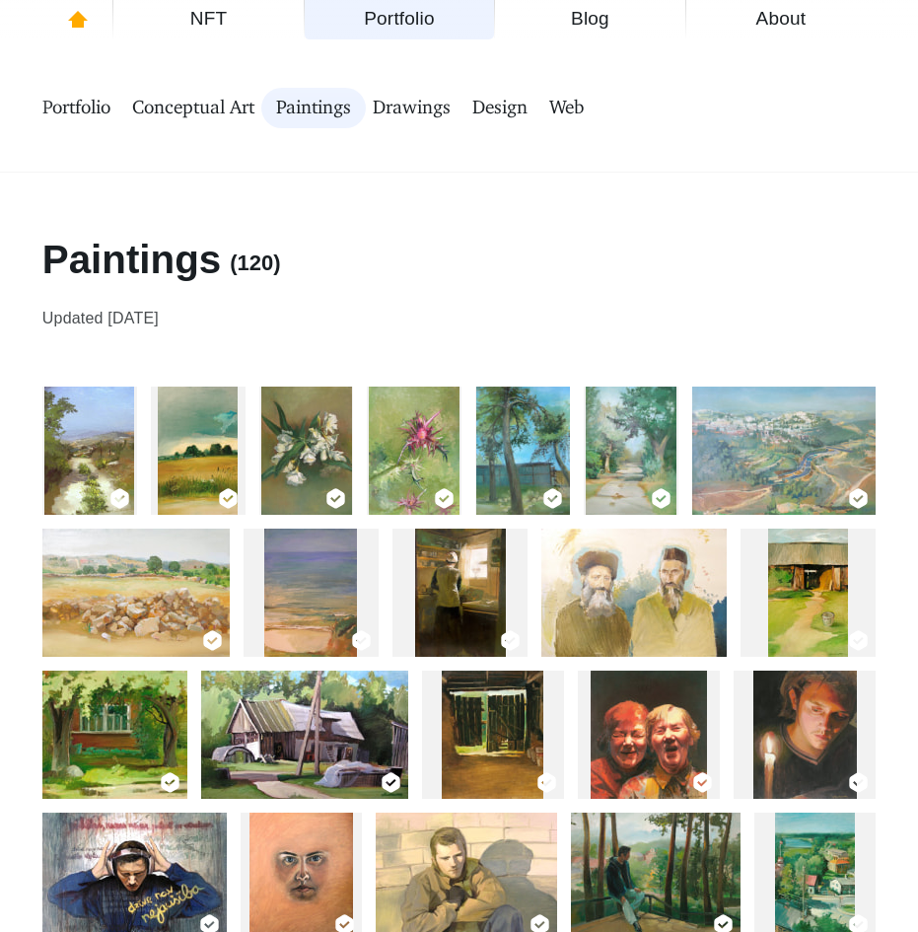
click at [418, 107] on span "Drawings" at bounding box center [412, 108] width 78 height 25
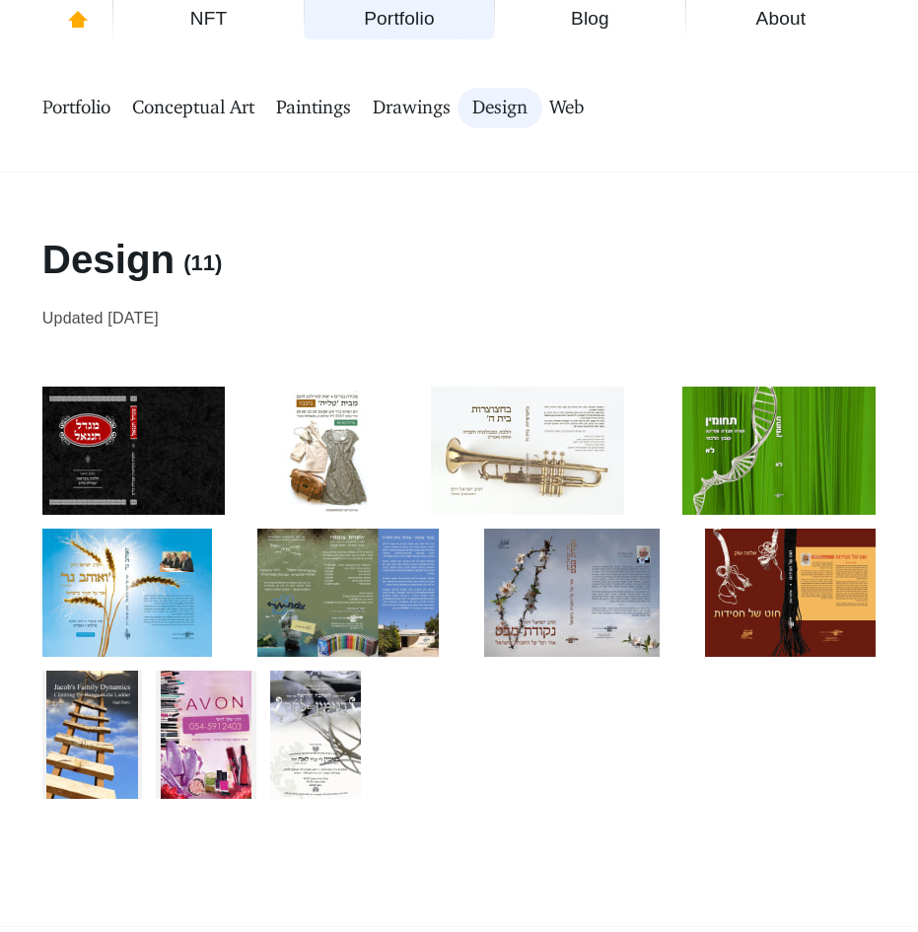
click at [584, 109] on link "Web" at bounding box center [566, 108] width 35 height 40
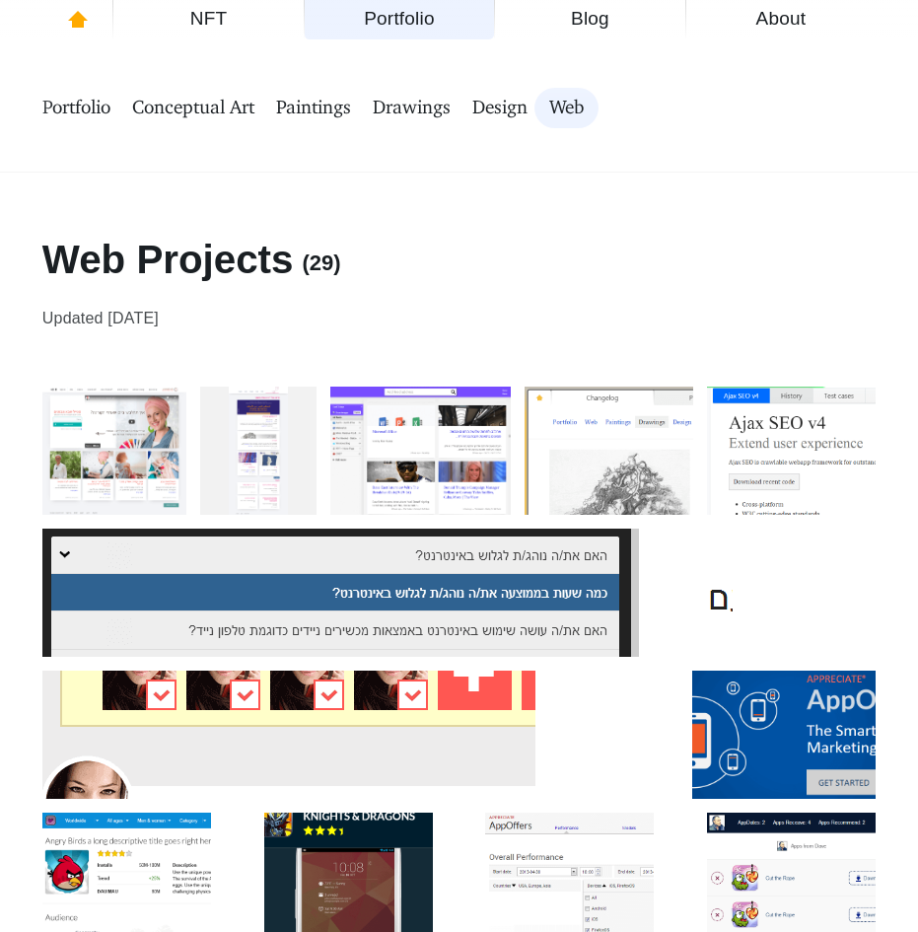
click at [239, 112] on span "Conceptual Art" at bounding box center [193, 108] width 122 height 25
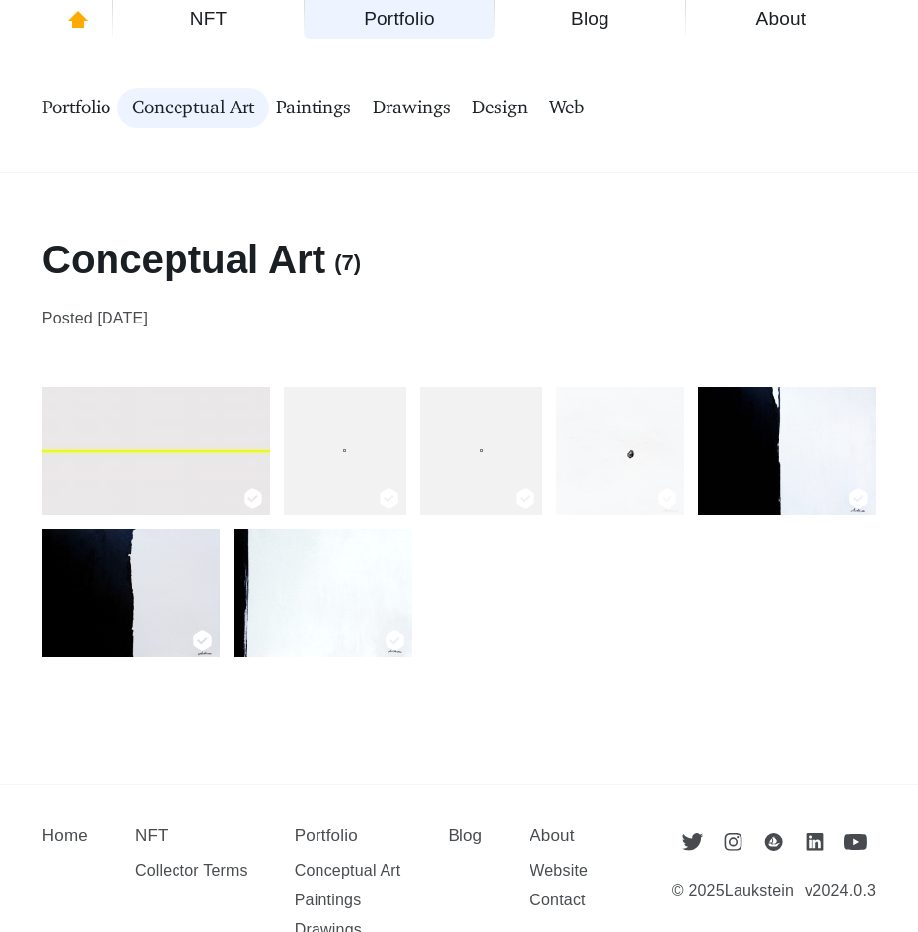
click at [54, 105] on span "Portfolio" at bounding box center [76, 108] width 68 height 25
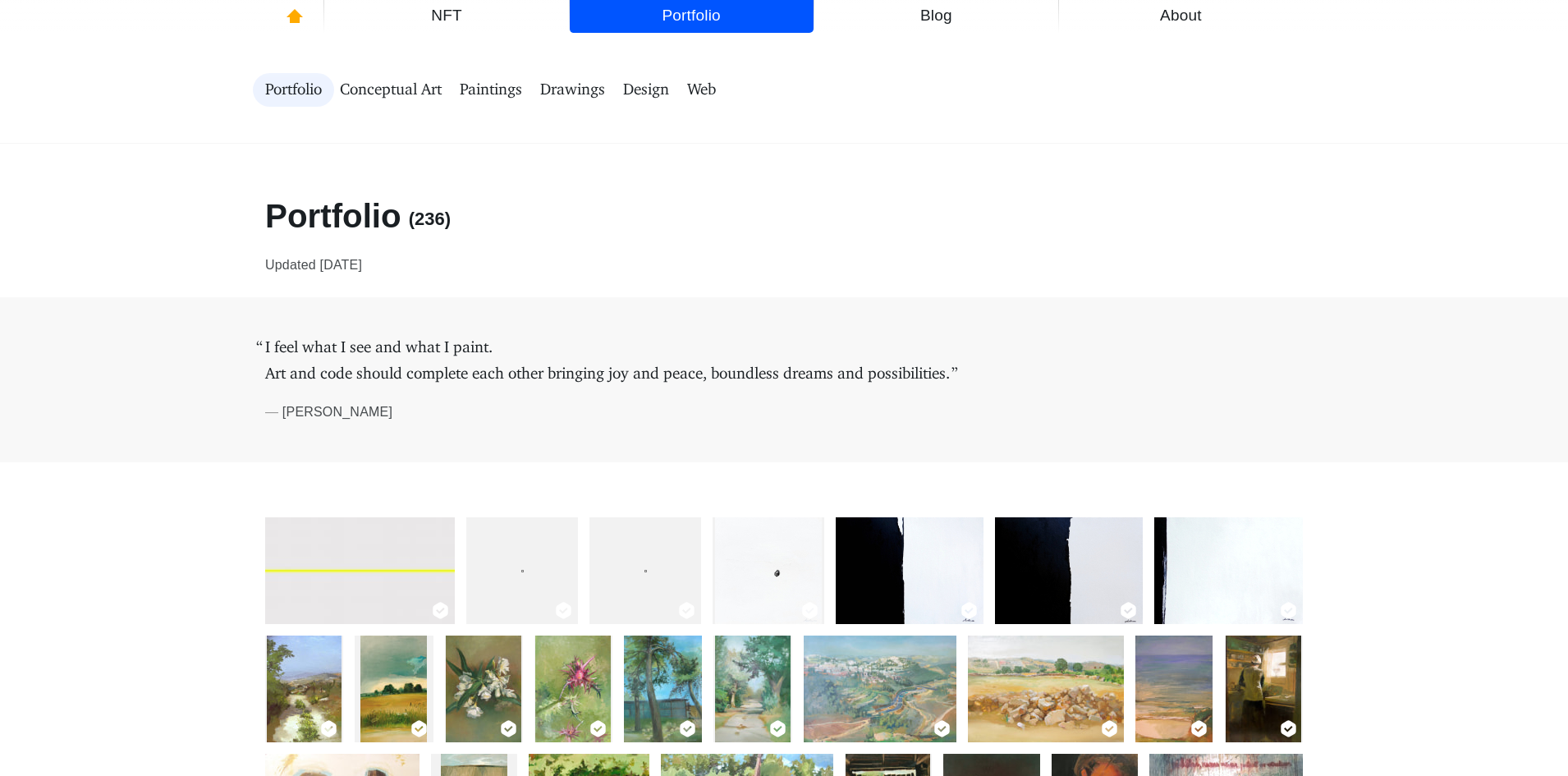
click at [481, 87] on span "Paintings" at bounding box center [490, 90] width 62 height 21
